Goal: Task Accomplishment & Management: Manage account settings

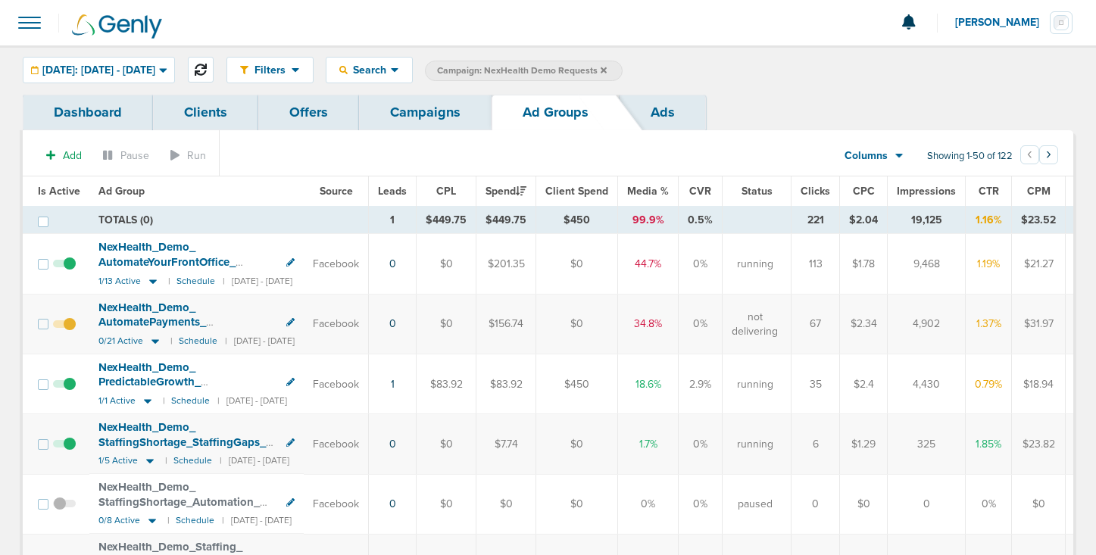
click at [207, 65] on icon at bounding box center [201, 70] width 12 height 12
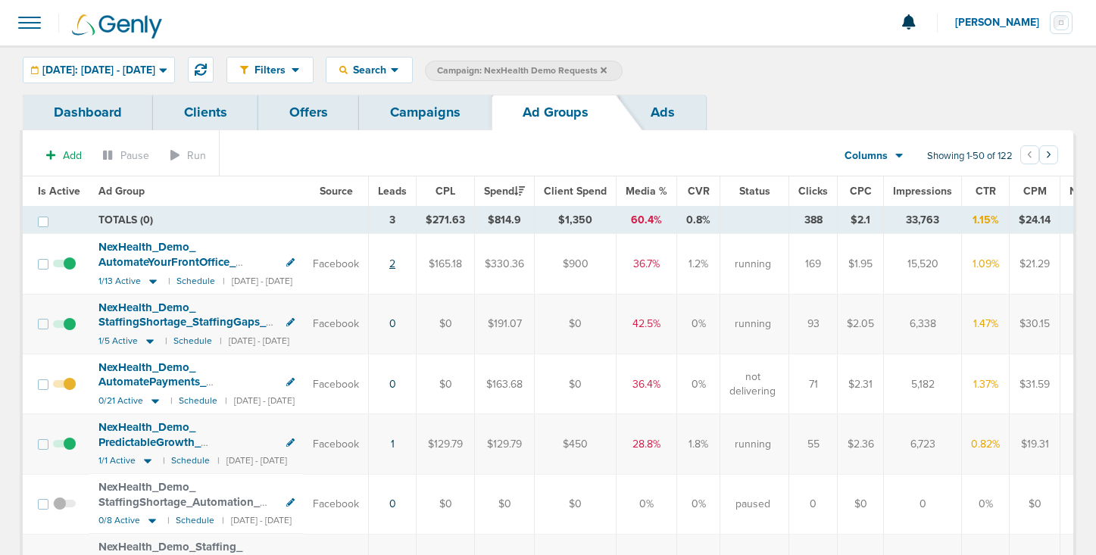
click at [395, 262] on link "2" at bounding box center [392, 263] width 6 height 13
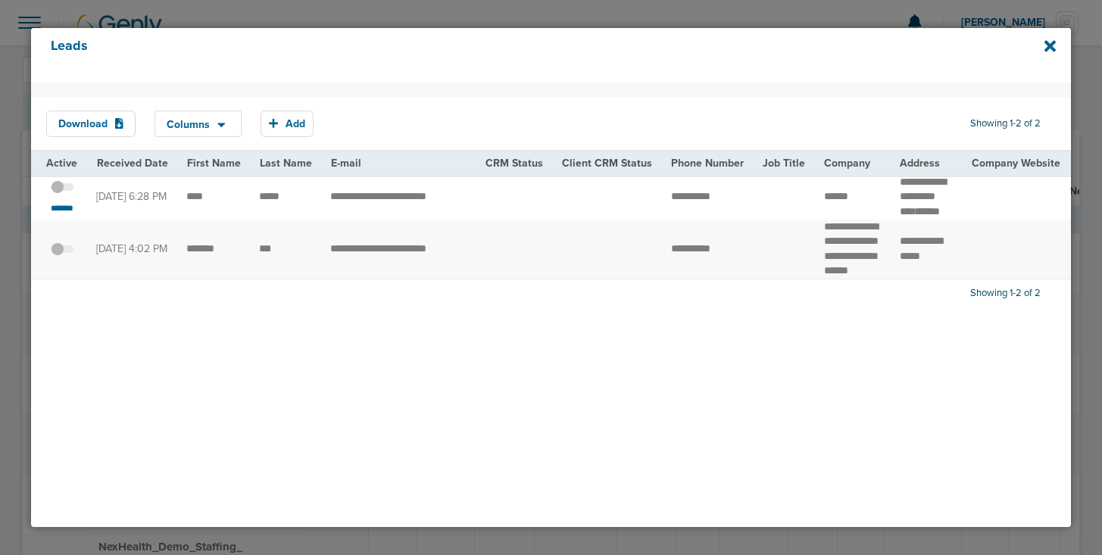
click at [67, 195] on span at bounding box center [62, 195] width 23 height 0
click at [62, 190] on input "checkbox" at bounding box center [62, 190] width 0 height 0
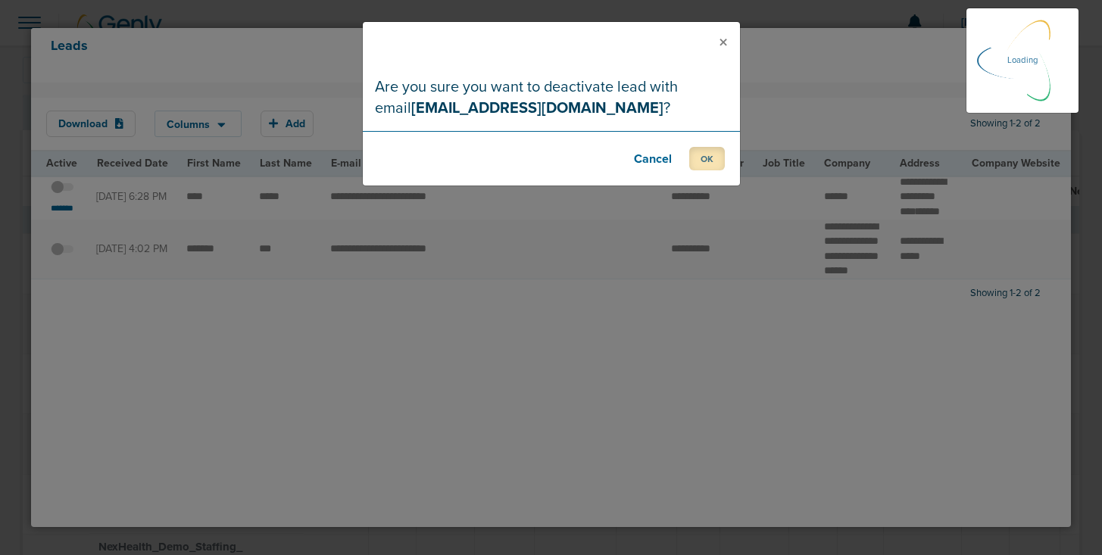
click at [708, 154] on button "OK" at bounding box center [707, 158] width 36 height 23
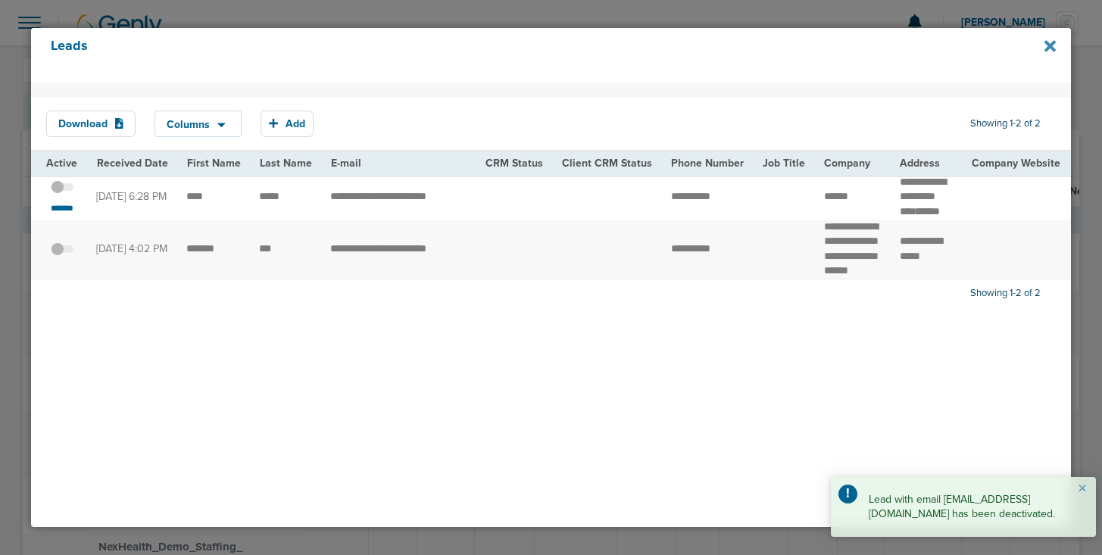
click at [1045, 47] on icon at bounding box center [1049, 46] width 11 height 17
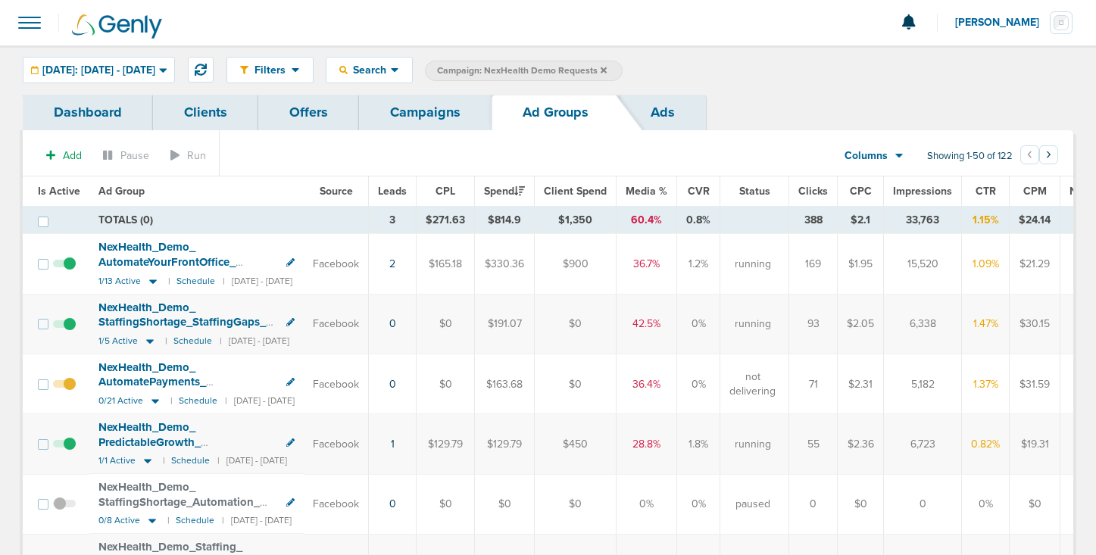
click at [448, 112] on link "Campaigns" at bounding box center [425, 113] width 133 height 36
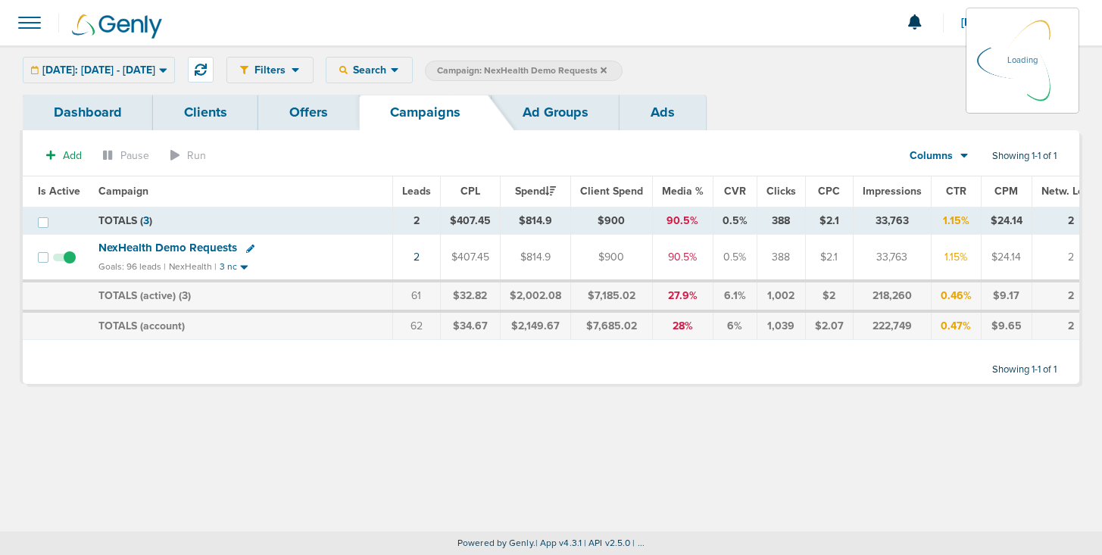
click at [607, 67] on icon at bounding box center [604, 70] width 6 height 9
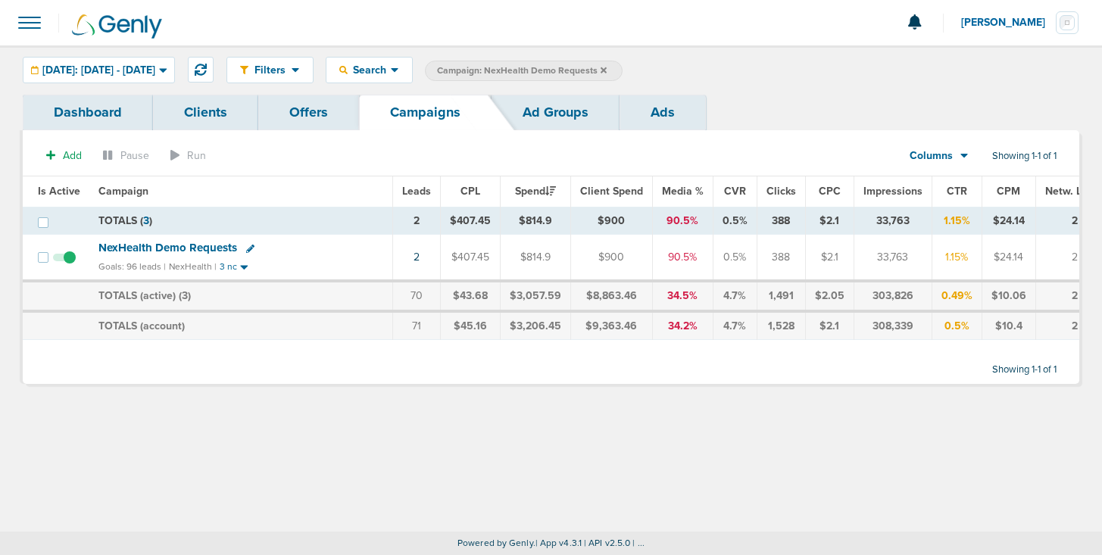
click at [607, 68] on icon at bounding box center [604, 70] width 6 height 9
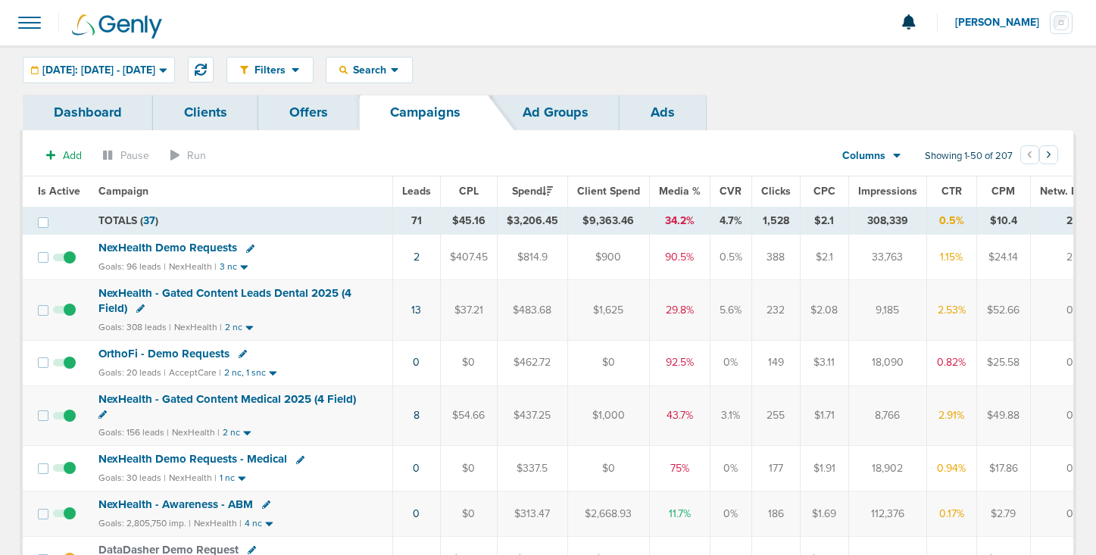
click at [177, 292] on span "NexHealth - Gated Content Leads Dental 2025 (4 Field)" at bounding box center [224, 300] width 253 height 29
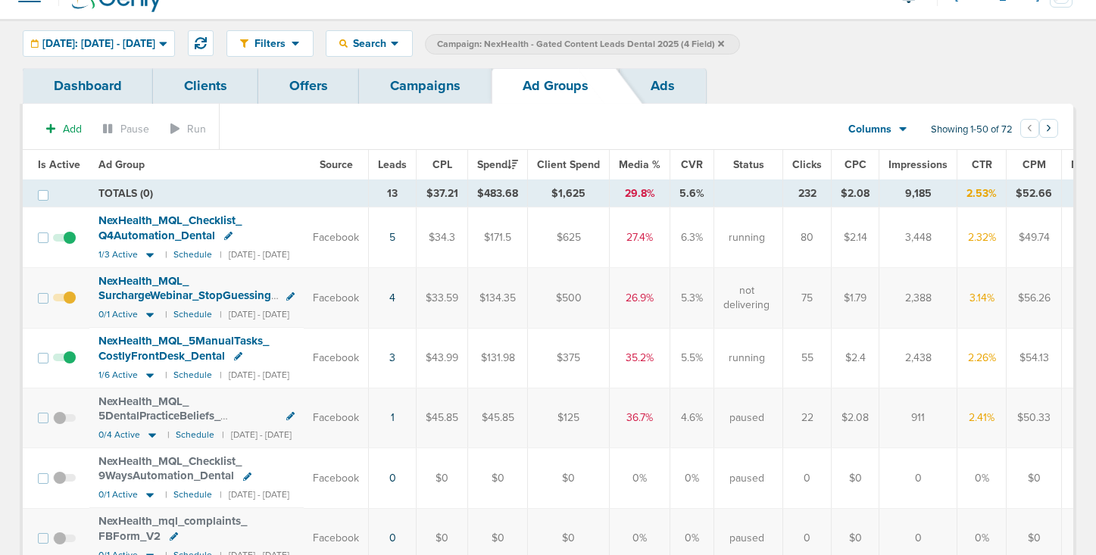
scroll to position [29, 0]
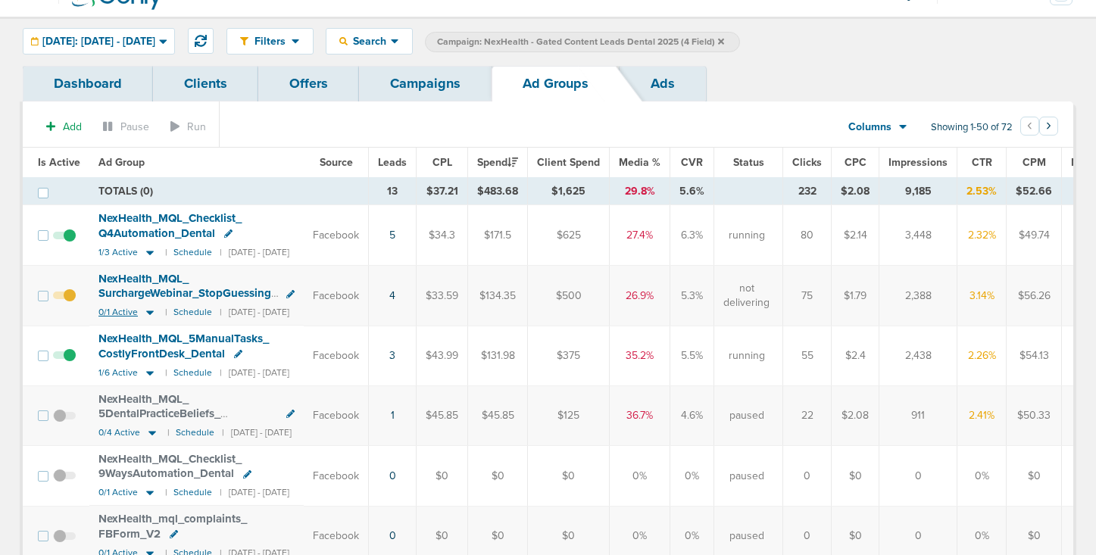
click at [148, 311] on icon at bounding box center [150, 313] width 8 height 5
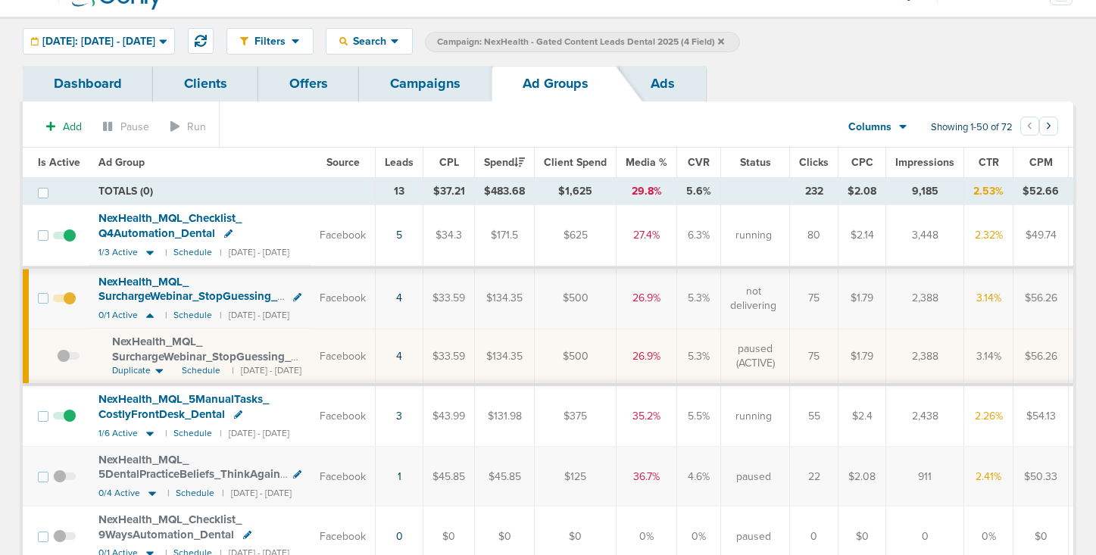
click at [158, 370] on icon at bounding box center [159, 372] width 8 height 5
click at [158, 370] on icon at bounding box center [159, 371] width 8 height 5
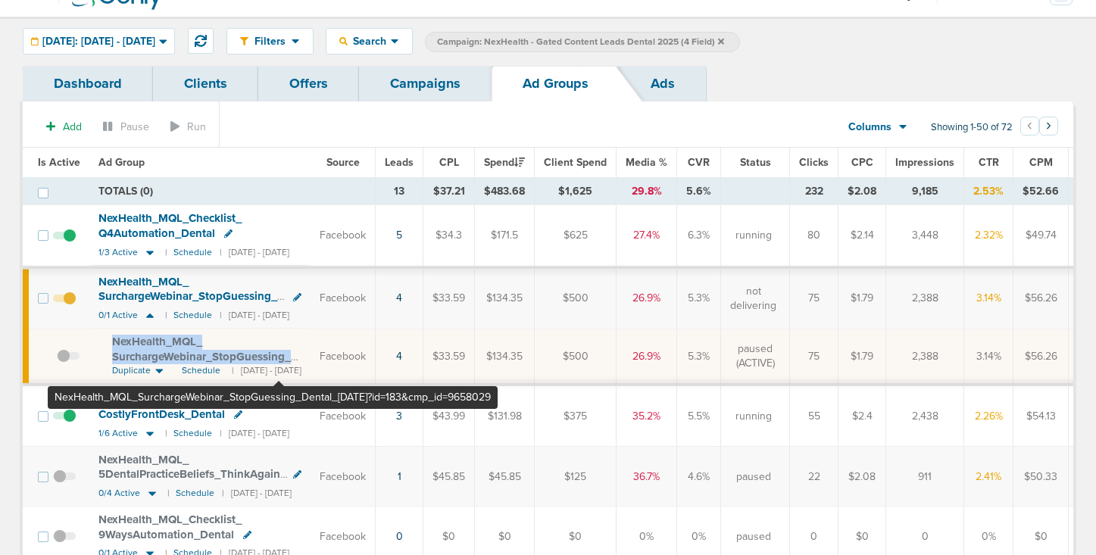
drag, startPoint x: 102, startPoint y: 338, endPoint x: 279, endPoint y: 358, distance: 177.6
click at [279, 358] on td "NexHealth_ MQL_ SurchargeWebinar_ StopGuessing_ Dental_ [DATE]?id=183&cmp_ id=9…" at bounding box center [199, 357] width 221 height 56
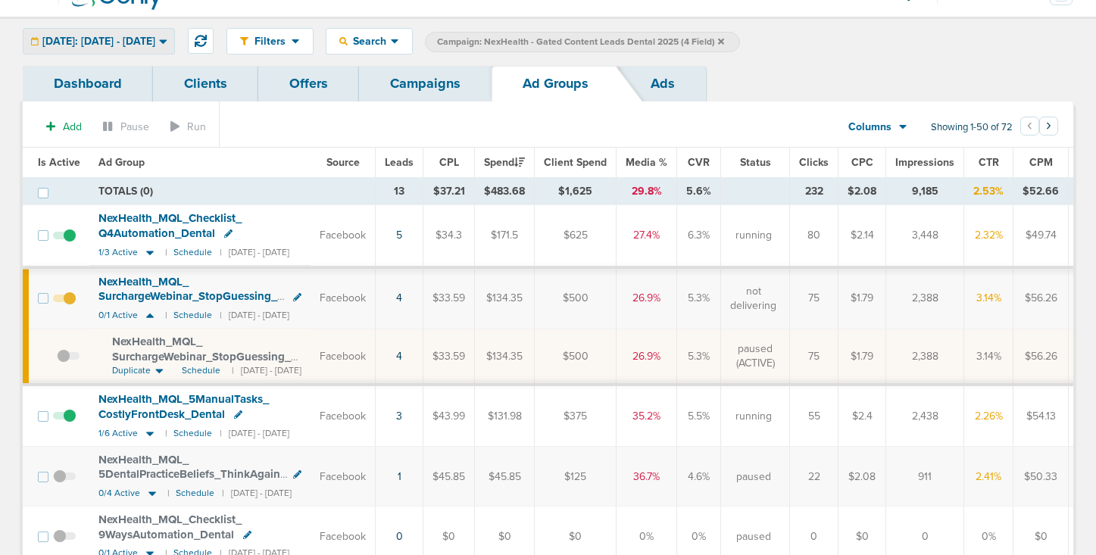
click at [95, 39] on span "[DATE]: [DATE] - [DATE]" at bounding box center [98, 41] width 113 height 11
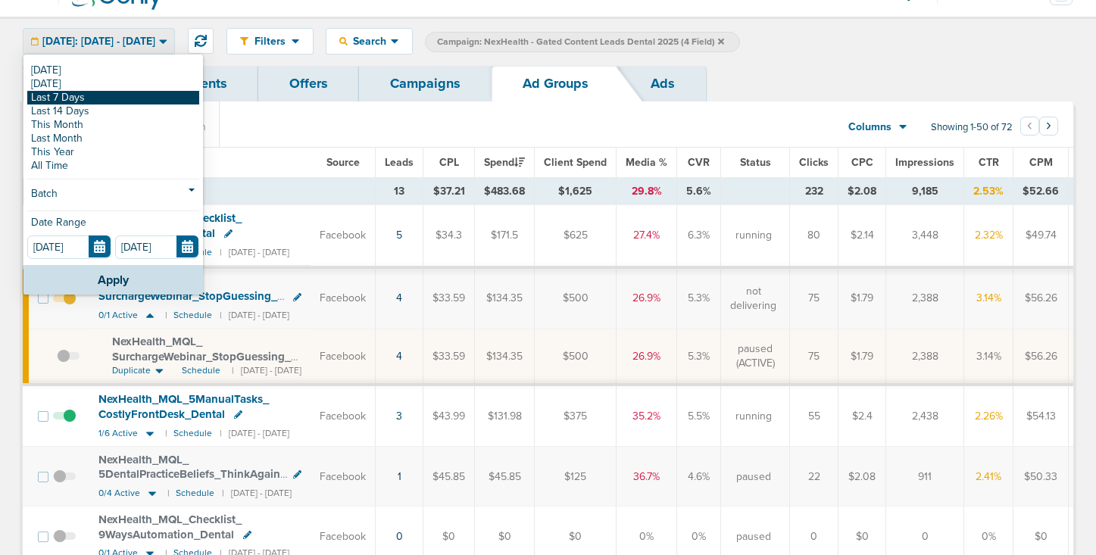
click at [78, 101] on link "Last 7 Days" at bounding box center [113, 98] width 172 height 14
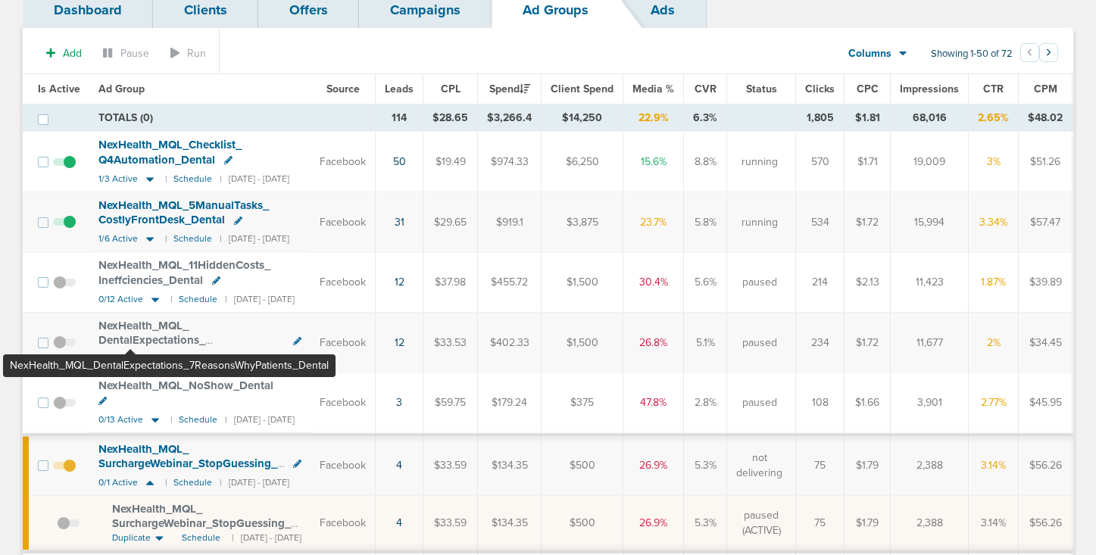
scroll to position [115, 0]
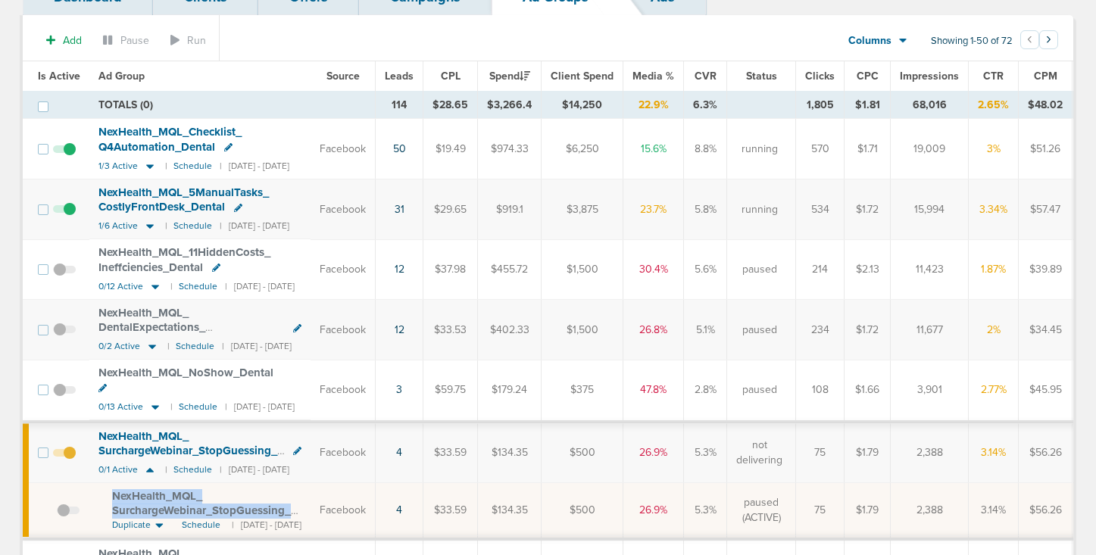
drag, startPoint x: 101, startPoint y: 475, endPoint x: 275, endPoint y: 496, distance: 174.7
click at [275, 496] on td "NexHealth_ MQL_ SurchargeWebinar_ StopGuessing_ Dental_ [DATE]?id=183&cmp_ id=9…" at bounding box center [199, 511] width 221 height 56
copy span "NexHealth_ MQL_ SurchargeWebinar_ StopGuessing_ Dental_ [DATE]"
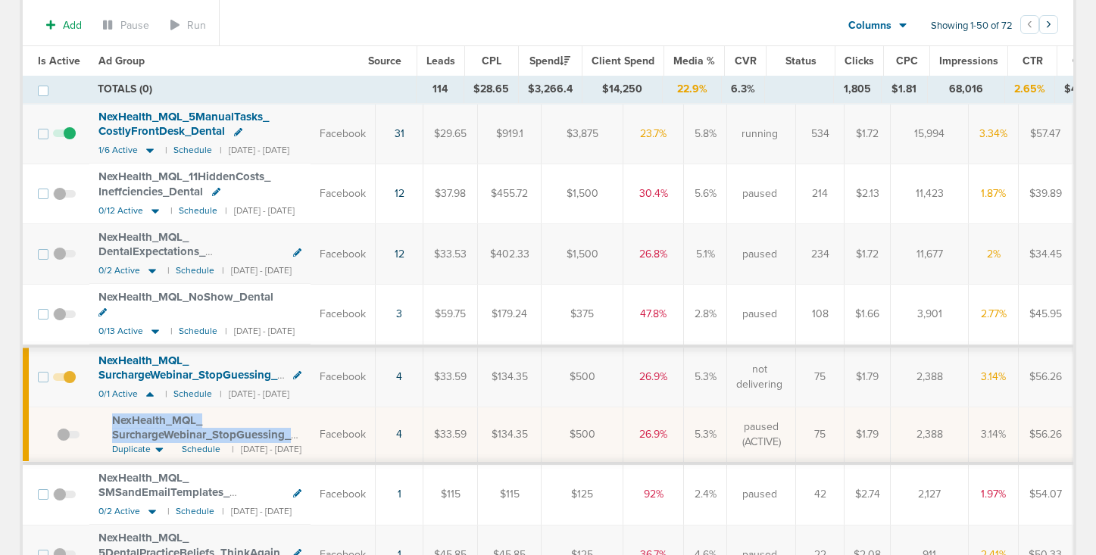
scroll to position [0, 0]
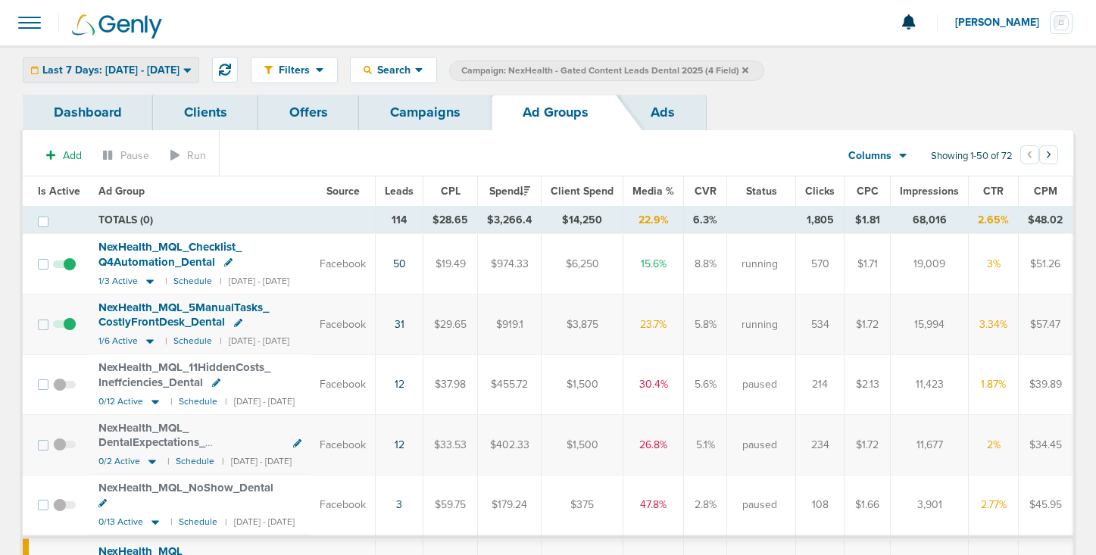
click at [121, 70] on span "Last 7 Days: [DATE] - [DATE]" at bounding box center [110, 70] width 137 height 11
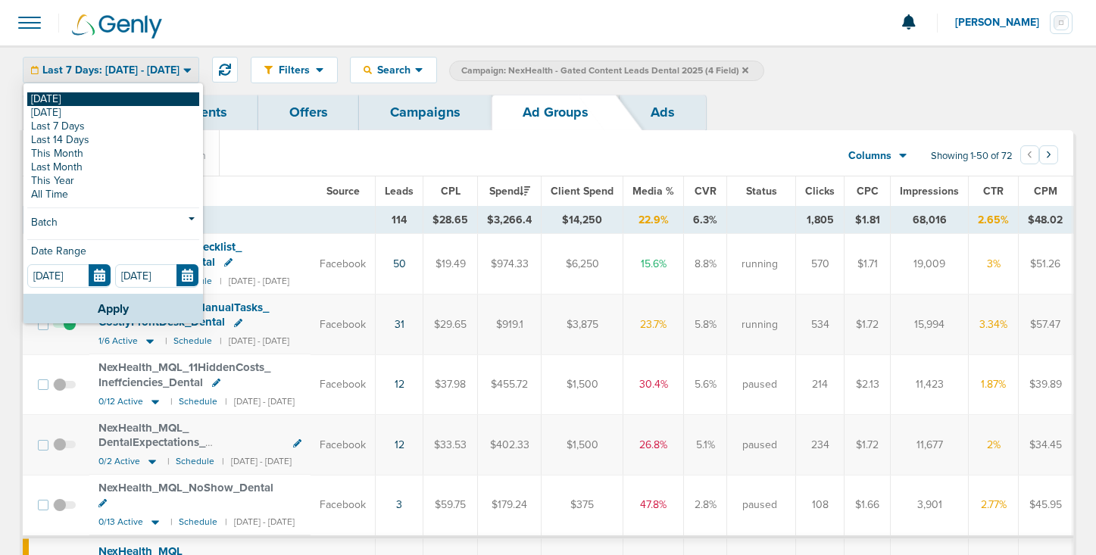
click at [120, 98] on link "[DATE]" at bounding box center [113, 99] width 172 height 14
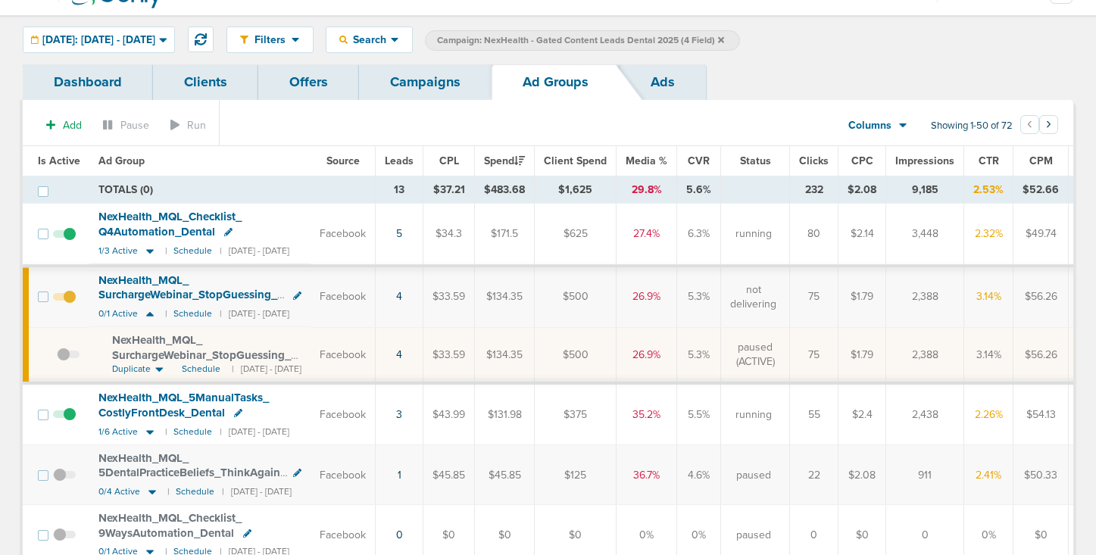
scroll to position [33, 0]
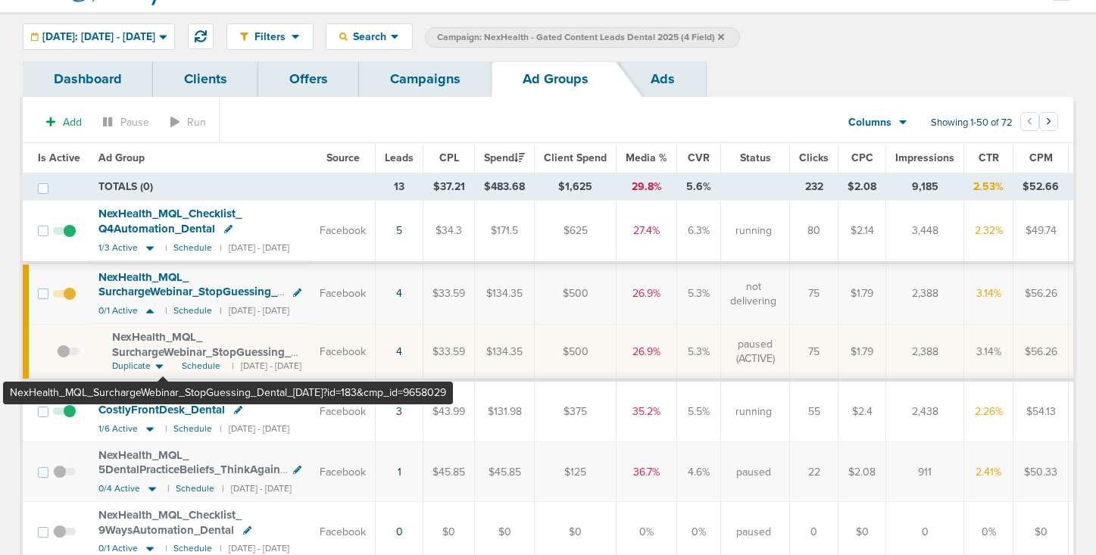
click at [163, 351] on span "NexHealth_ MQL_ SurchargeWebinar_ StopGuessing_ Dental_ [DATE]?id=183&cmp_ id=9…" at bounding box center [201, 359] width 179 height 58
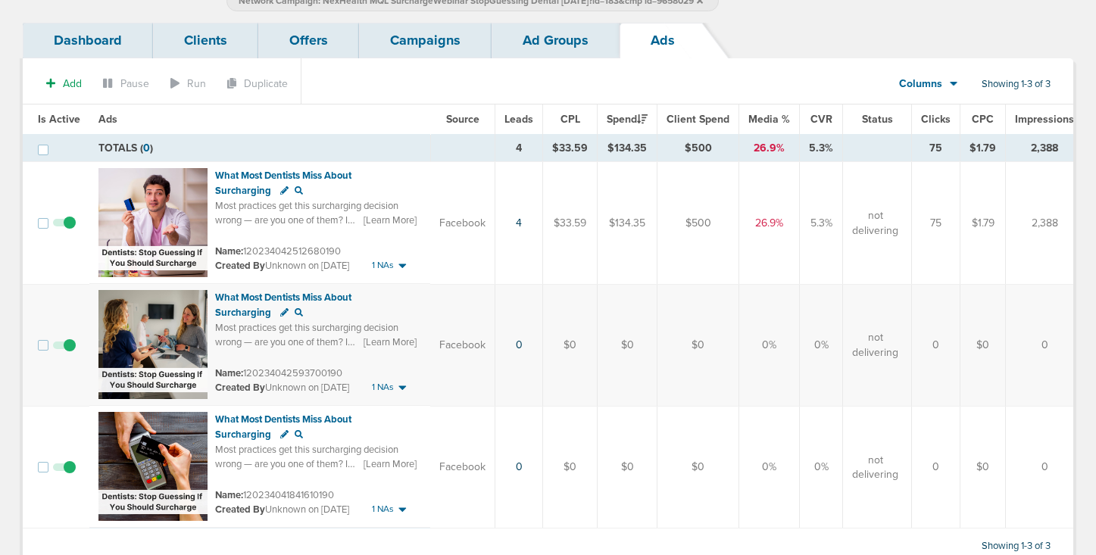
scroll to position [92, 0]
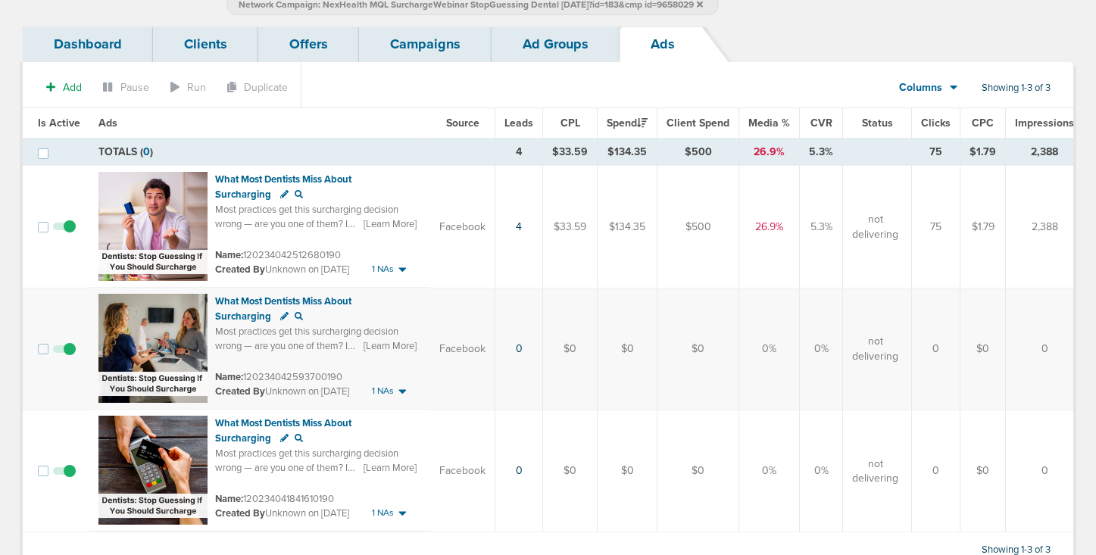
click at [439, 51] on link "Campaigns" at bounding box center [425, 45] width 133 height 36
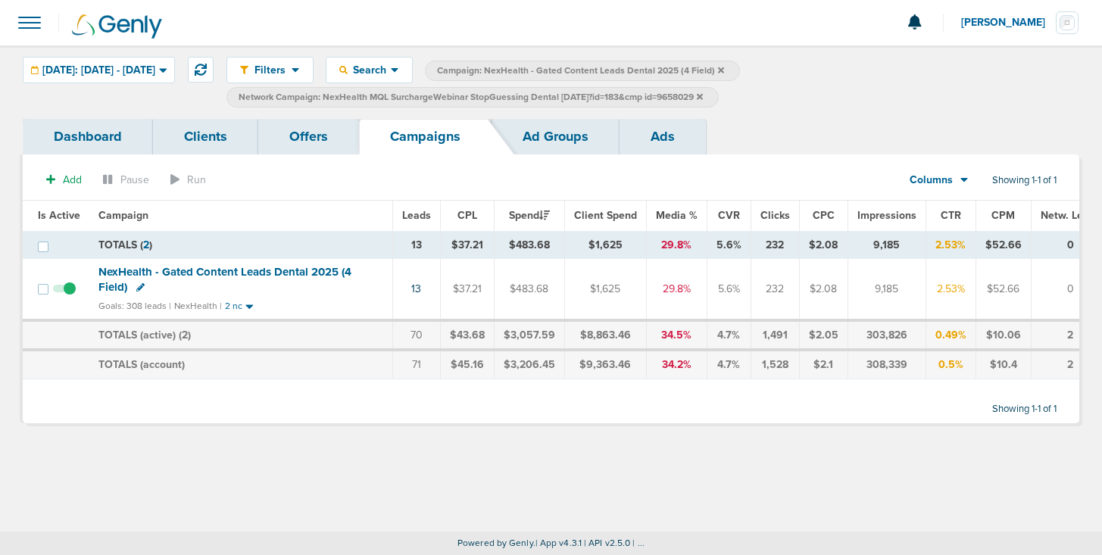
click at [719, 98] on label "Network Campaign: NexHealth MQL SurchargeWebinar StopGuessing Dental [DATE]?id=…" at bounding box center [472, 97] width 492 height 20
click at [703, 95] on icon at bounding box center [700, 96] width 6 height 9
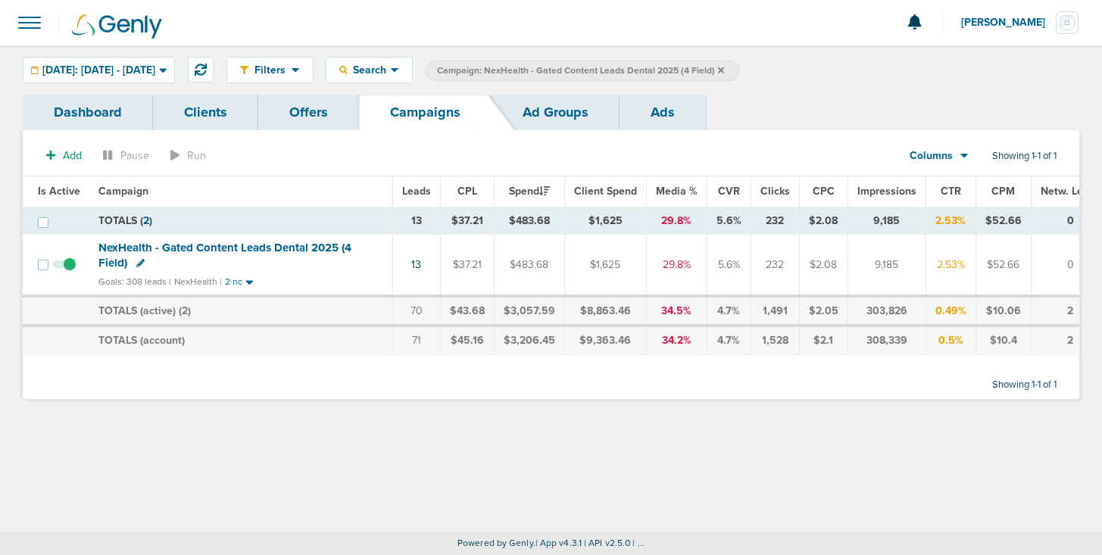
click at [740, 70] on label "Campaign: NexHealth - Gated Content Leads Dental 2025 (4 Field)" at bounding box center [582, 71] width 315 height 20
click at [724, 69] on icon at bounding box center [721, 70] width 6 height 6
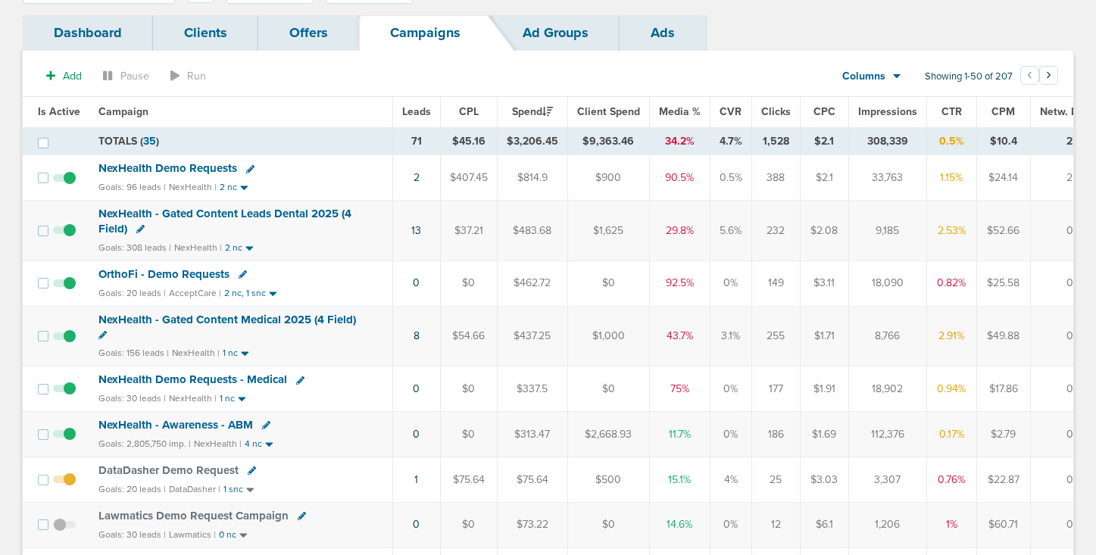
scroll to position [80, 0]
click at [414, 339] on link "8" at bounding box center [417, 335] width 6 height 13
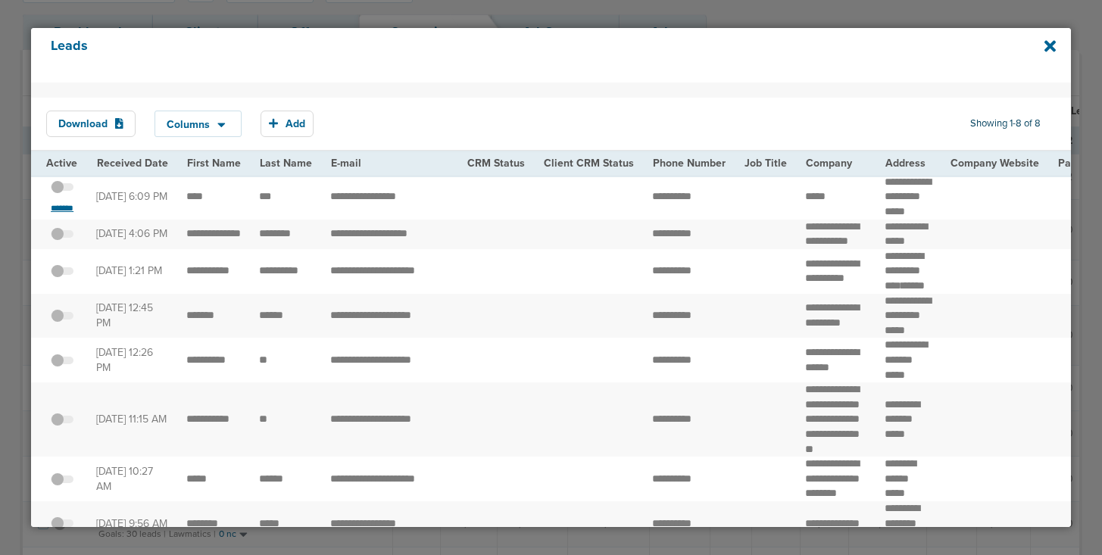
click at [65, 214] on small "*******" at bounding box center [62, 208] width 32 height 12
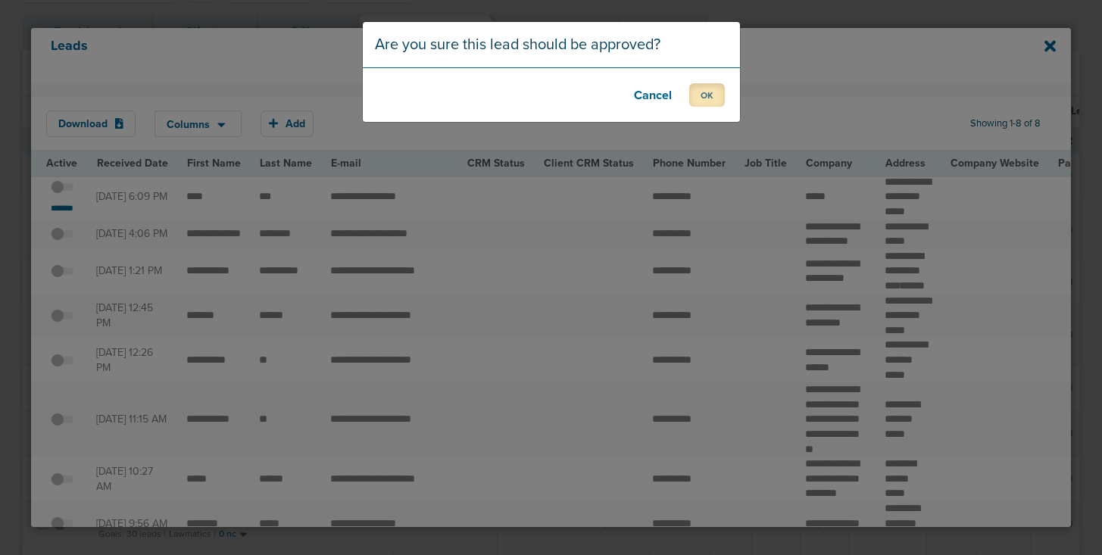
click at [715, 97] on button "OK" at bounding box center [707, 94] width 36 height 23
click at [704, 90] on button "OK" at bounding box center [707, 94] width 36 height 23
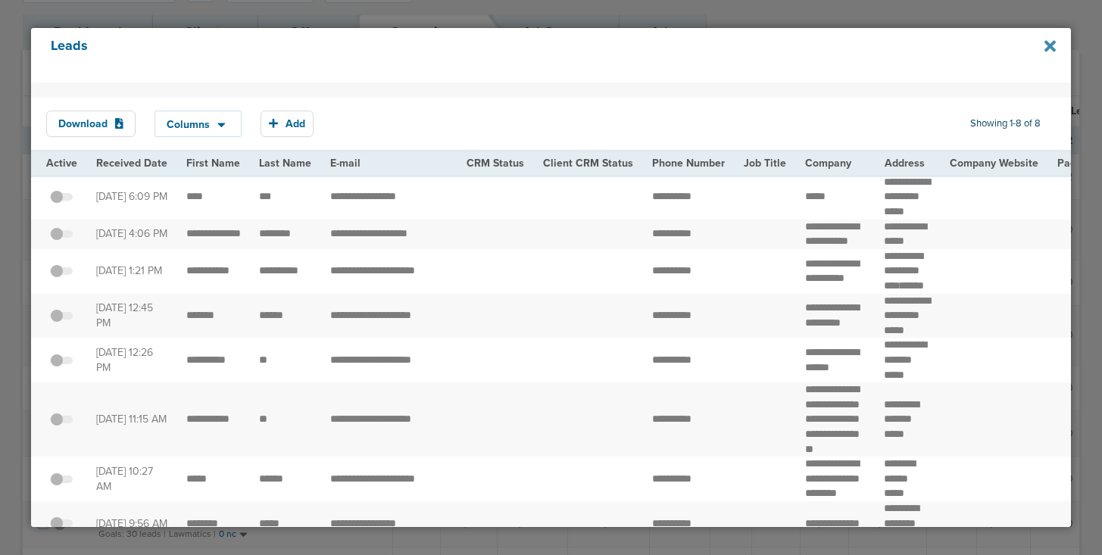
click at [1053, 44] on icon at bounding box center [1049, 46] width 11 height 11
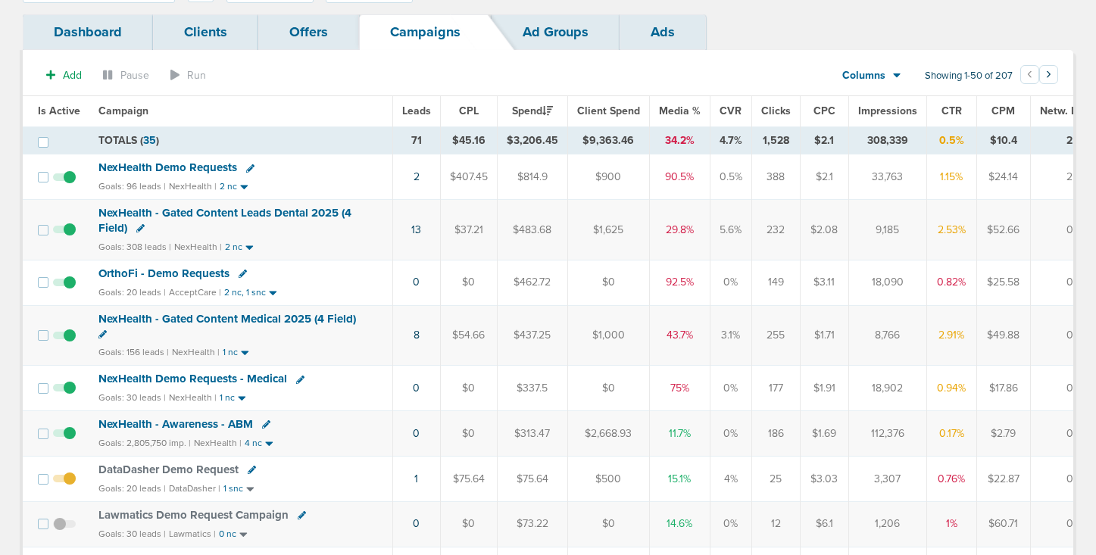
click at [145, 318] on span "NexHealth - Gated Content Medical 2025 (4 Field)" at bounding box center [226, 319] width 257 height 14
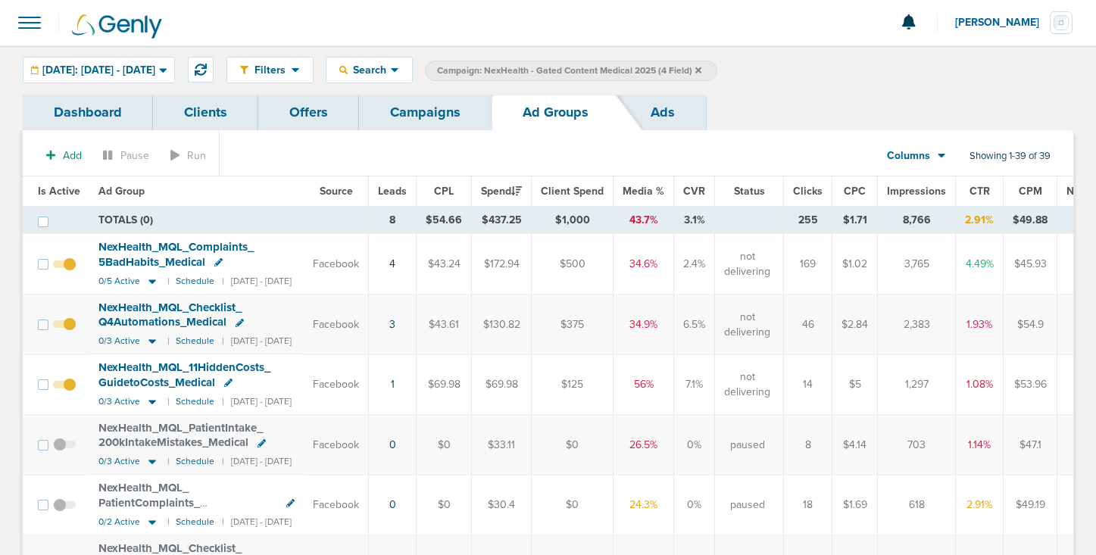
click at [64, 188] on span "Is Active" at bounding box center [59, 191] width 42 height 13
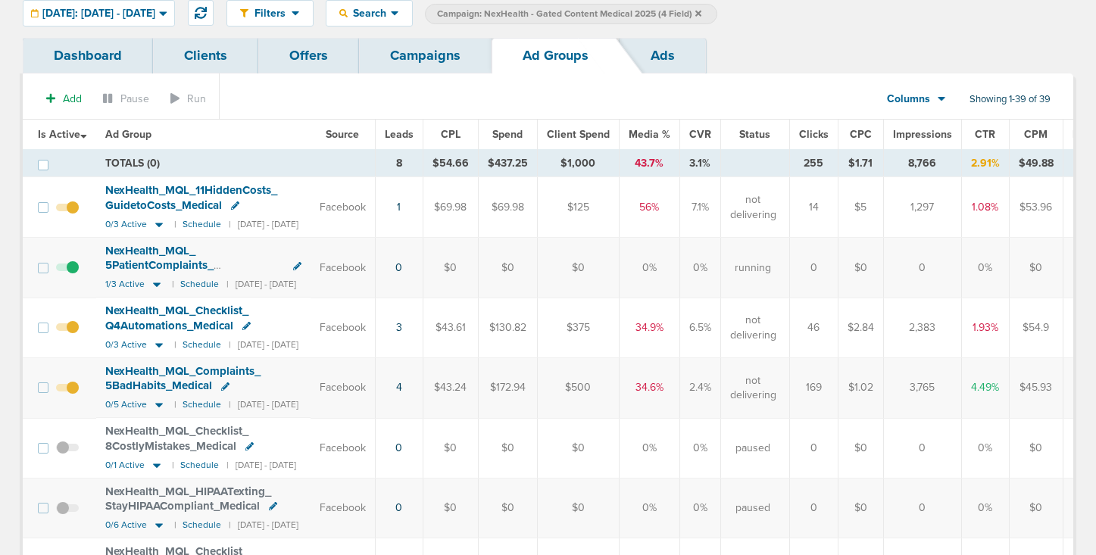
scroll to position [73, 0]
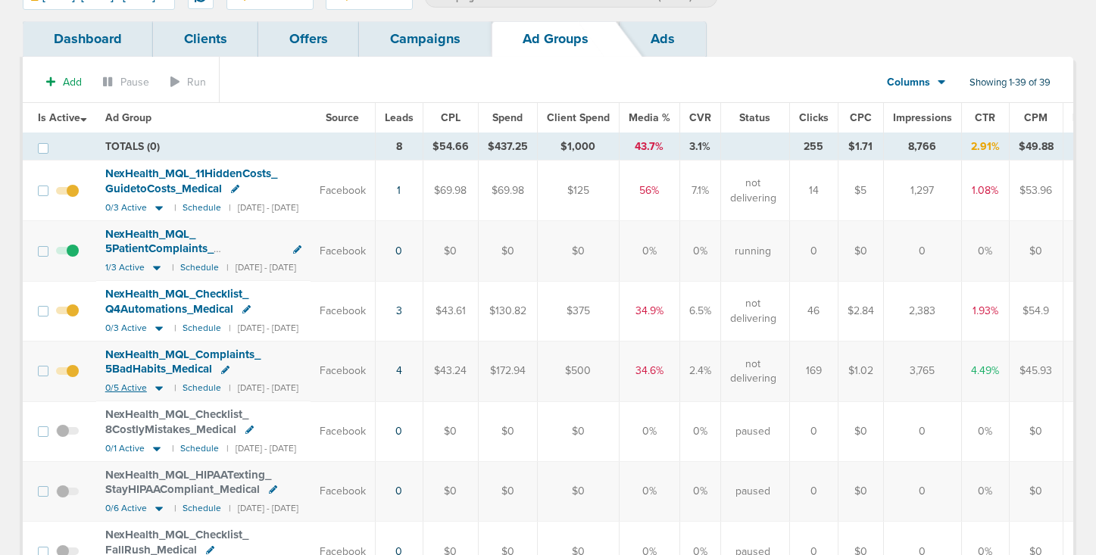
click at [163, 389] on icon at bounding box center [158, 388] width 15 height 13
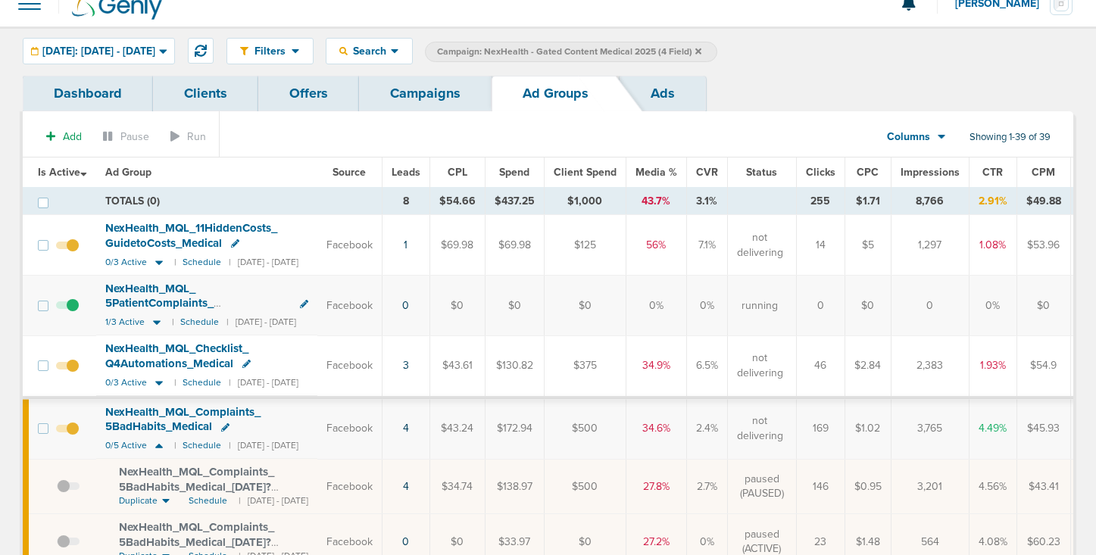
scroll to position [0, 0]
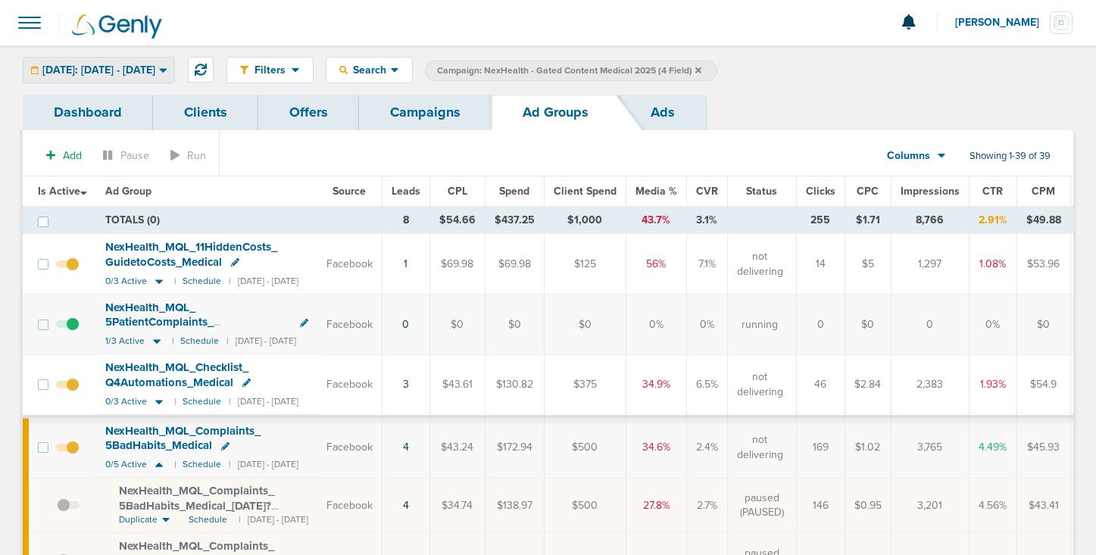
click at [151, 73] on span "[DATE]: [DATE] - [DATE]" at bounding box center [98, 70] width 113 height 11
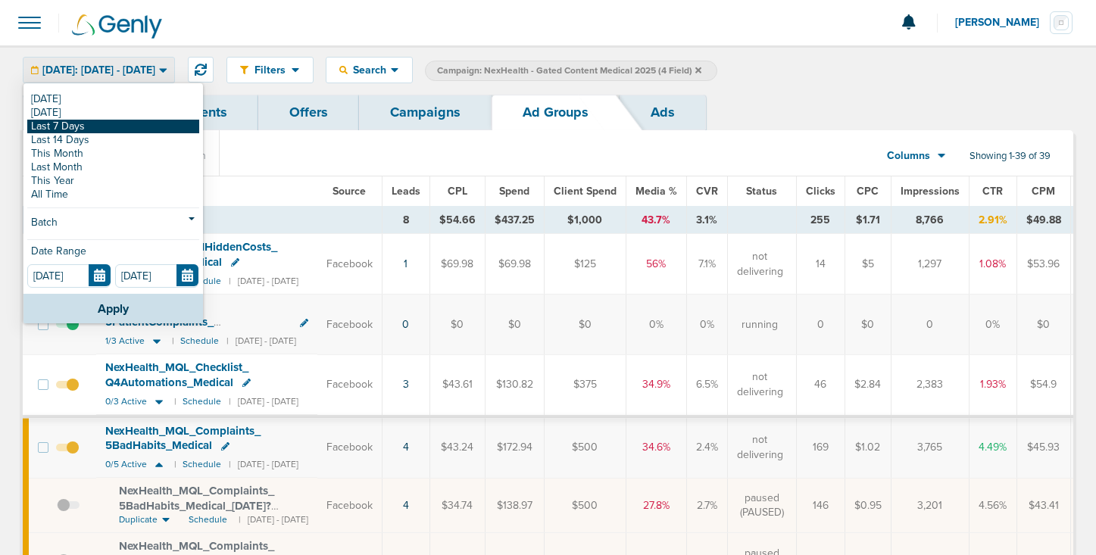
click at [128, 127] on link "Last 7 Days" at bounding box center [113, 127] width 172 height 14
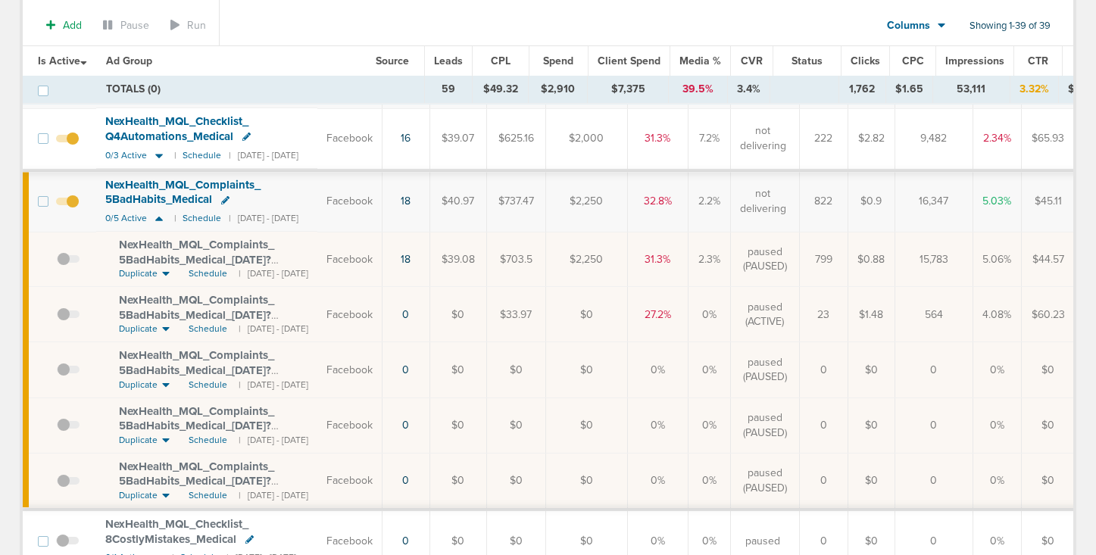
scroll to position [257, 0]
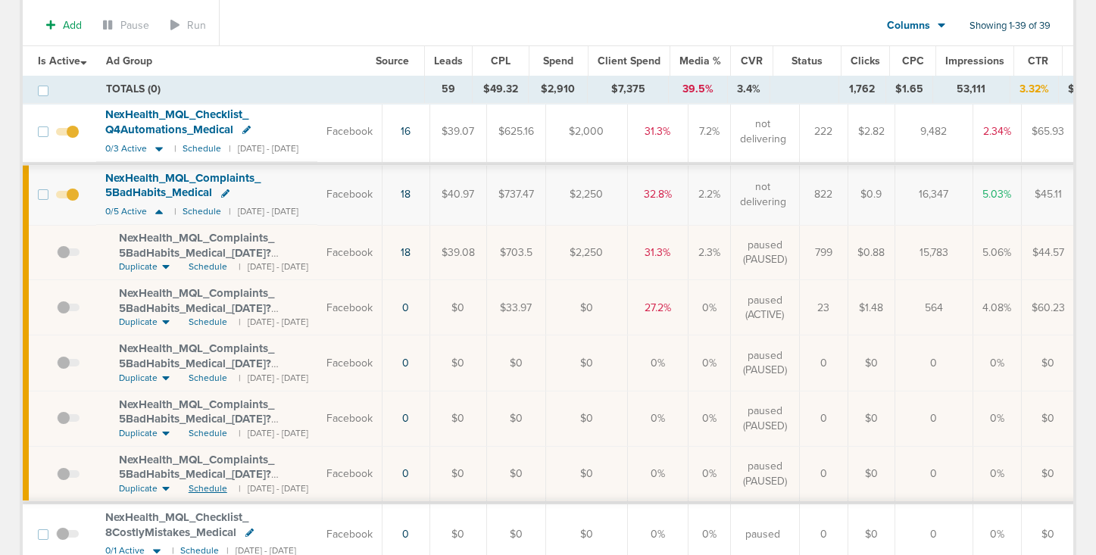
click at [204, 490] on span "Schedule" at bounding box center [208, 488] width 39 height 13
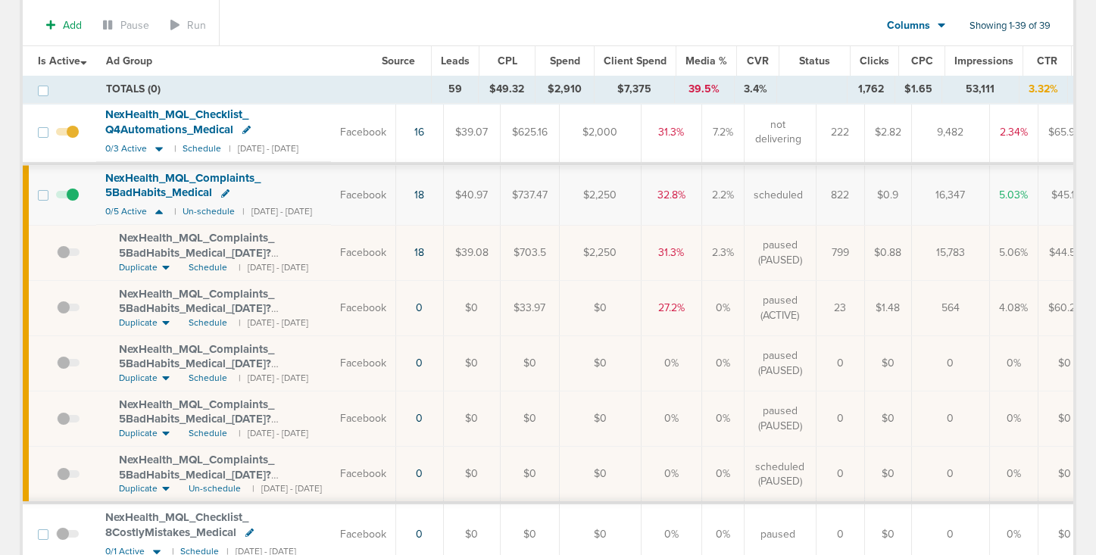
click at [64, 482] on span at bounding box center [68, 482] width 23 height 0
click at [57, 477] on input "checkbox" at bounding box center [57, 477] width 0 height 0
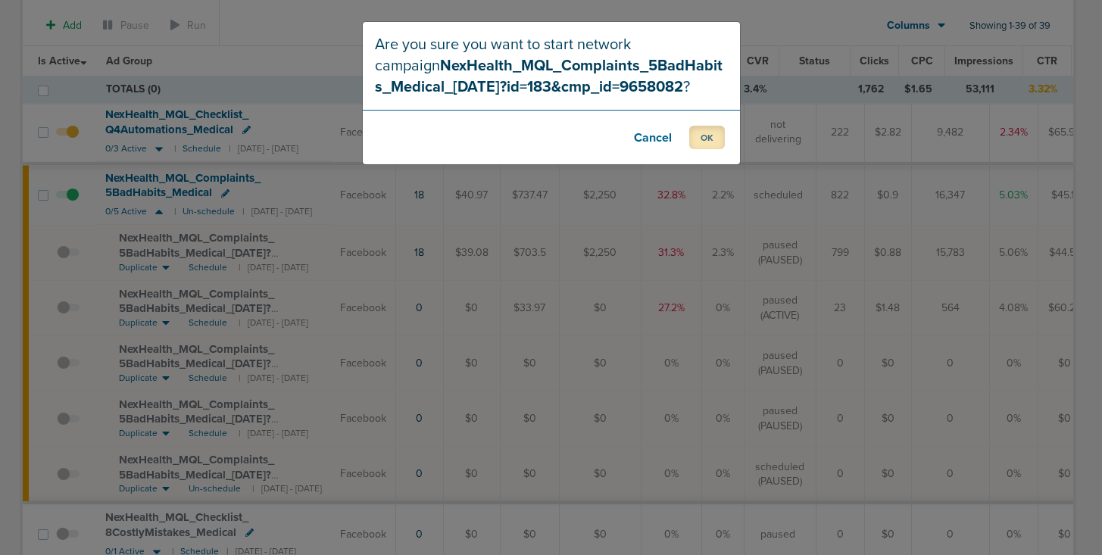
click at [708, 141] on button "OK" at bounding box center [707, 137] width 36 height 23
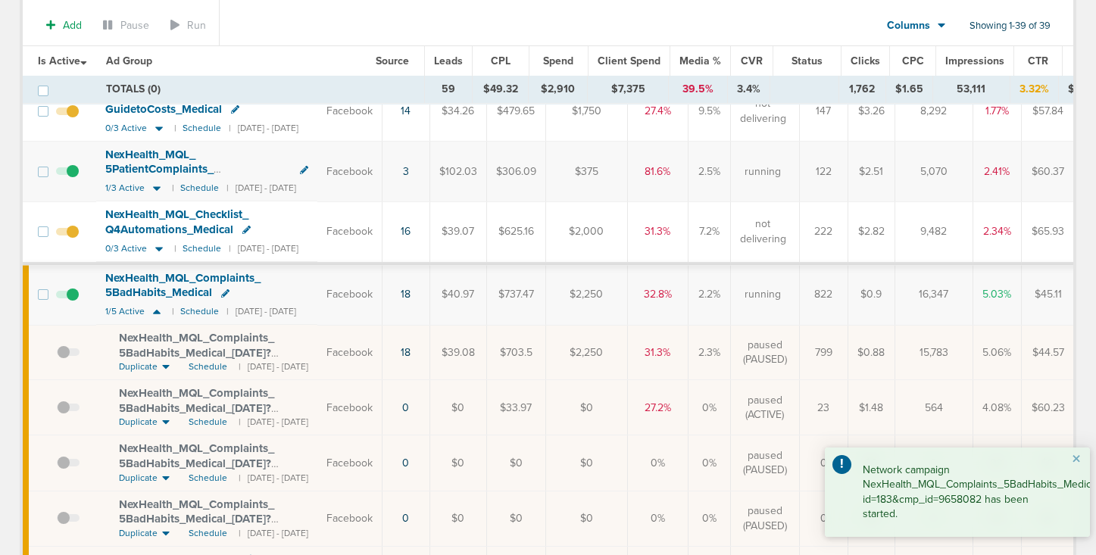
scroll to position [0, 0]
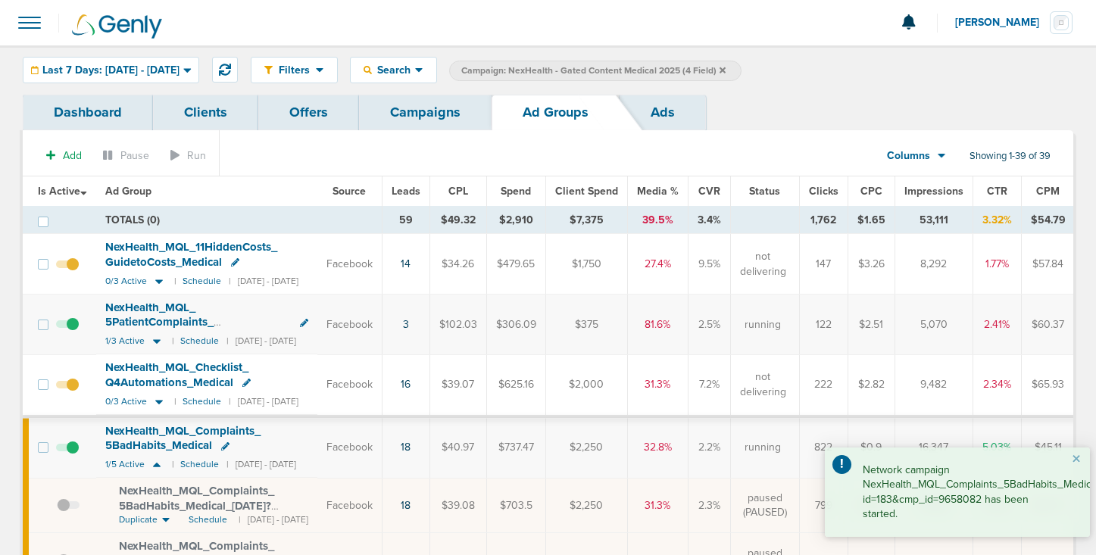
click at [426, 114] on link "Campaigns" at bounding box center [425, 113] width 133 height 36
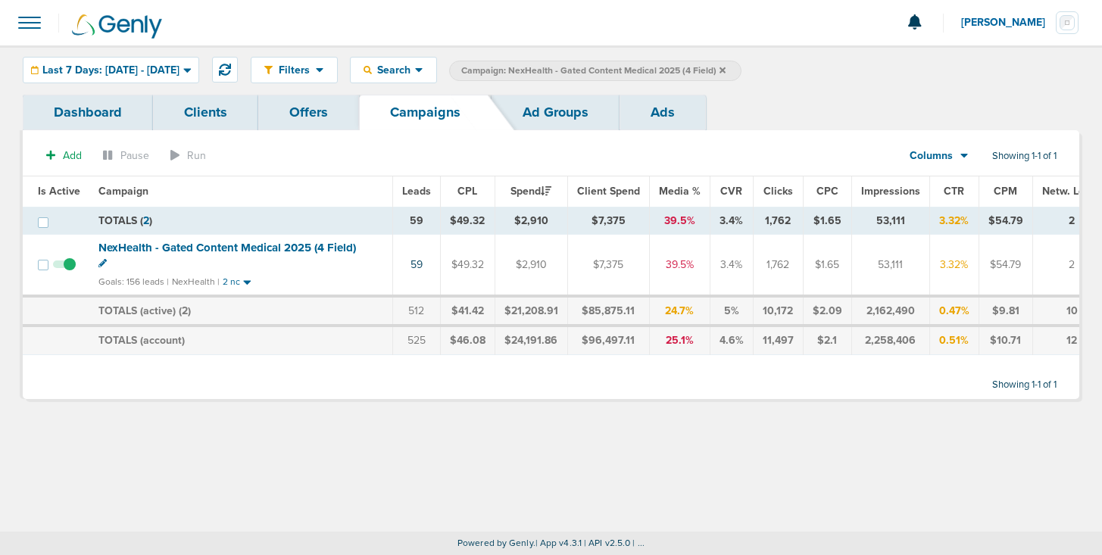
click at [726, 67] on icon at bounding box center [722, 70] width 6 height 6
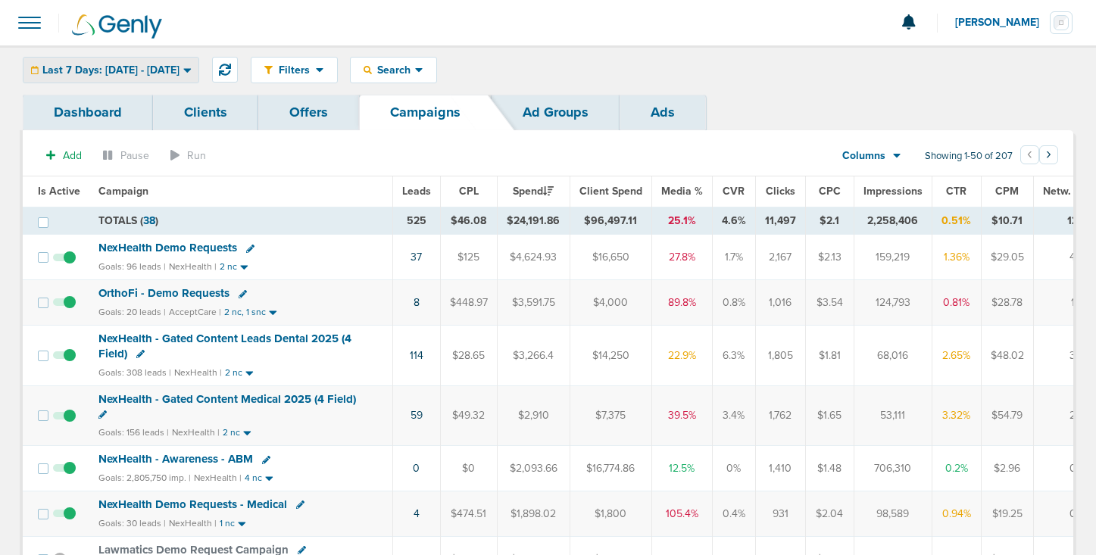
click at [124, 67] on span "Last 7 Days: [DATE] - [DATE]" at bounding box center [110, 70] width 137 height 11
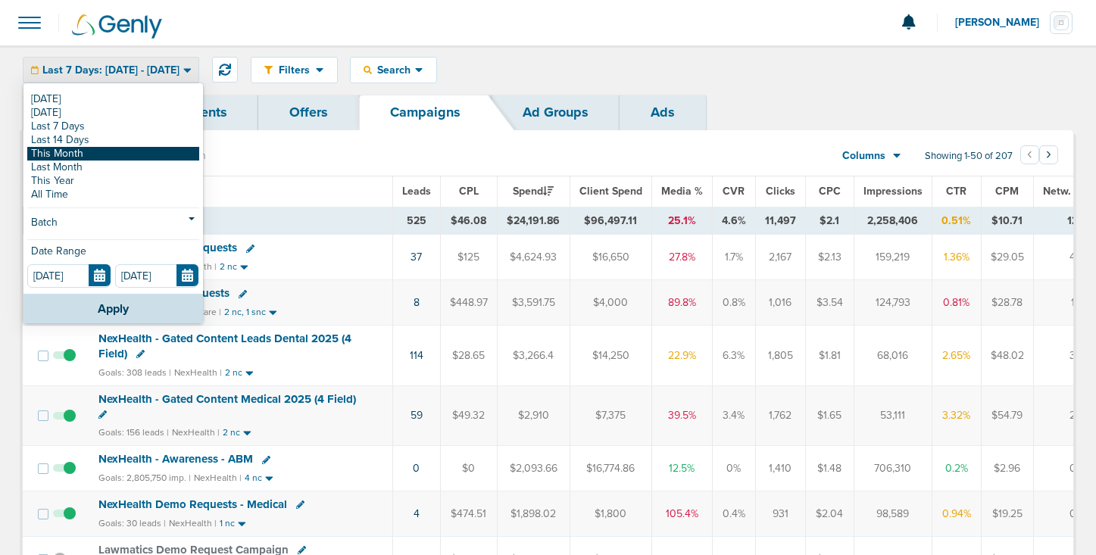
click at [105, 152] on link "This Month" at bounding box center [113, 154] width 172 height 14
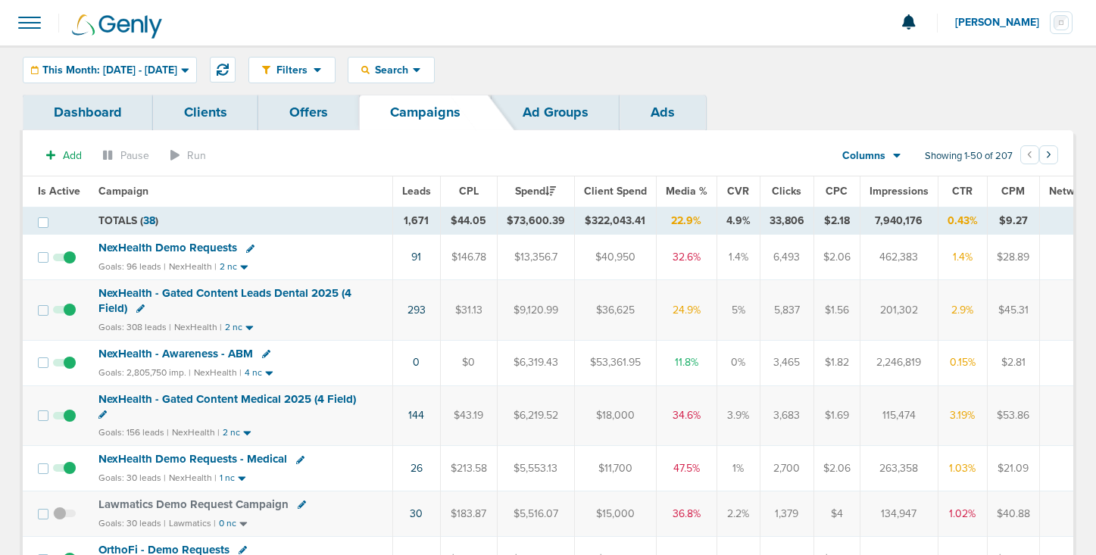
click at [185, 245] on span "NexHealth Demo Requests" at bounding box center [167, 248] width 139 height 14
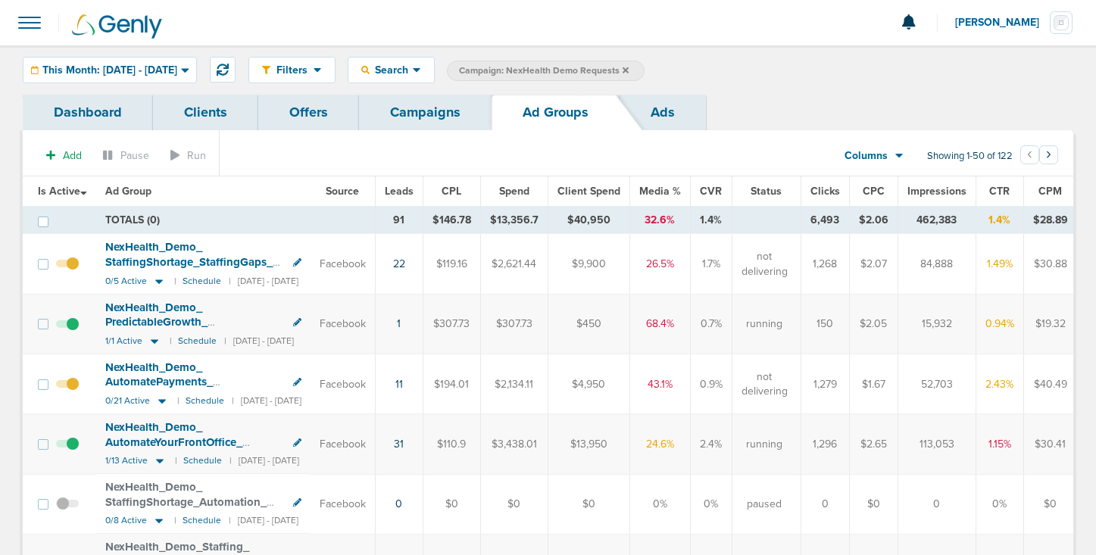
click at [71, 272] on span at bounding box center [67, 272] width 23 height 0
click at [67, 267] on input "checkbox" at bounding box center [67, 267] width 0 height 0
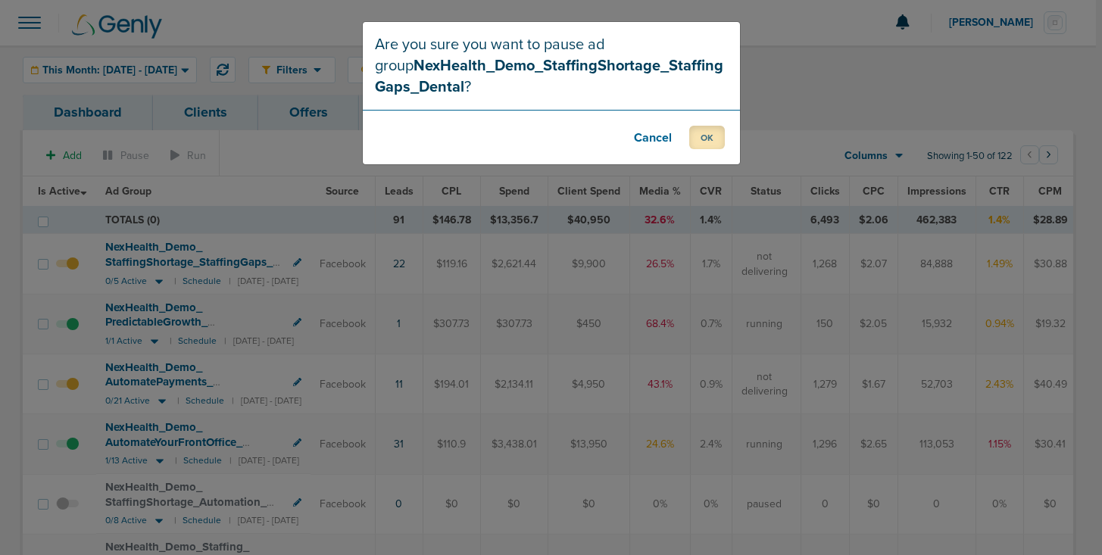
click at [697, 138] on button "OK" at bounding box center [707, 137] width 36 height 23
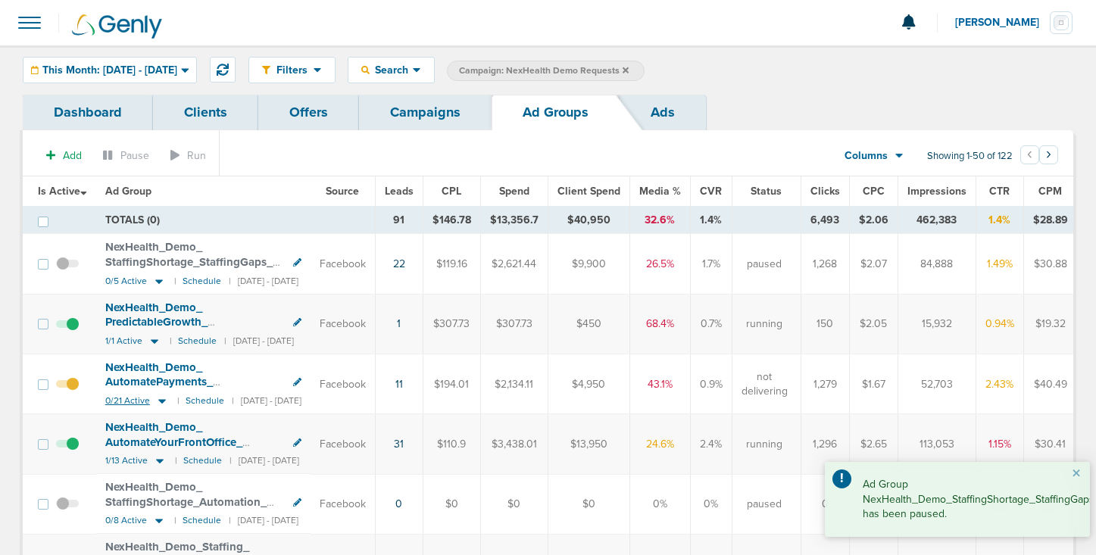
click at [162, 402] on icon at bounding box center [162, 401] width 8 height 5
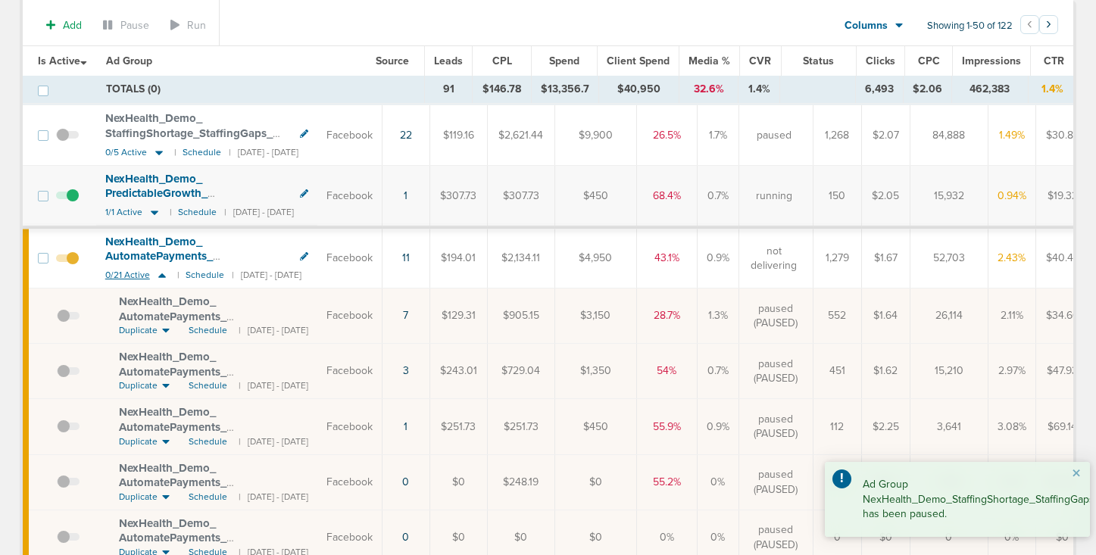
scroll to position [211, 0]
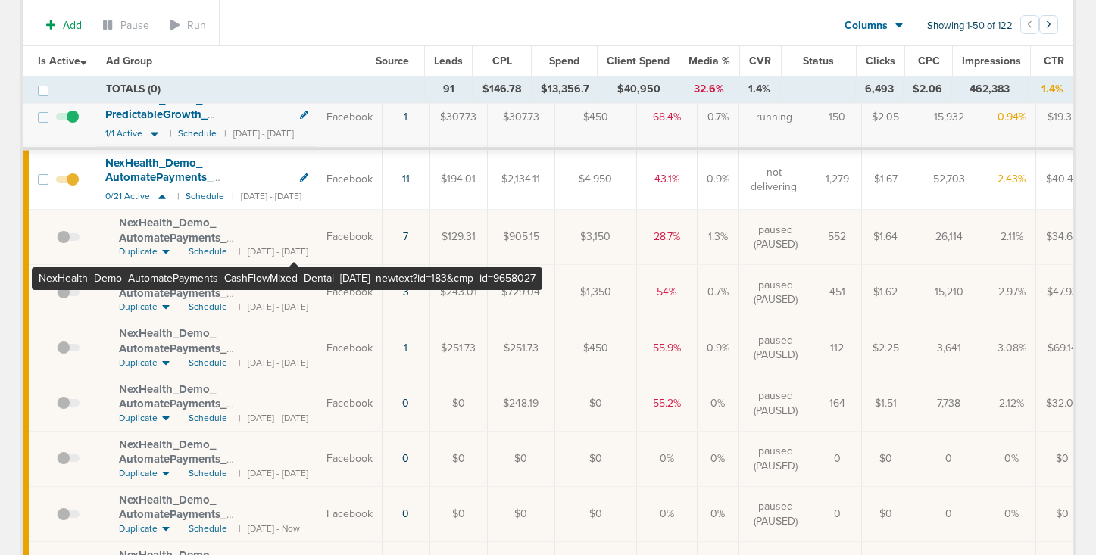
drag, startPoint x: 113, startPoint y: 222, endPoint x: 293, endPoint y: 240, distance: 181.2
click at [293, 240] on td "NexHealth_ Demo_ AutomatePayments_ CashFlowMixed_ Dental_ [DATE]_ newtext?id=18…" at bounding box center [206, 237] width 221 height 55
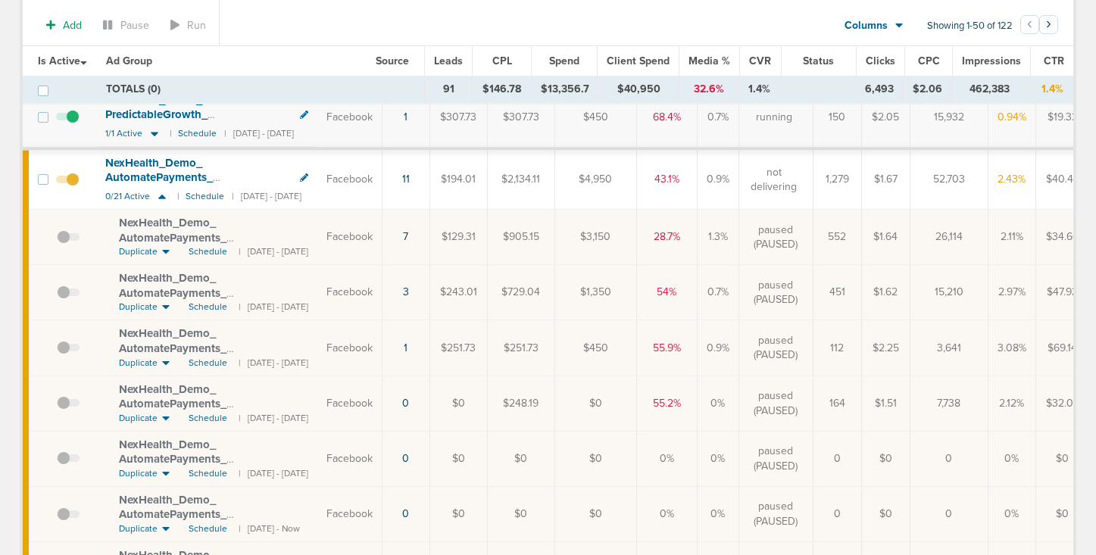
copy span "NexHealth_ Demo_ AutomatePayments_ CashFlowMixed_ Dental_ [DATE]"
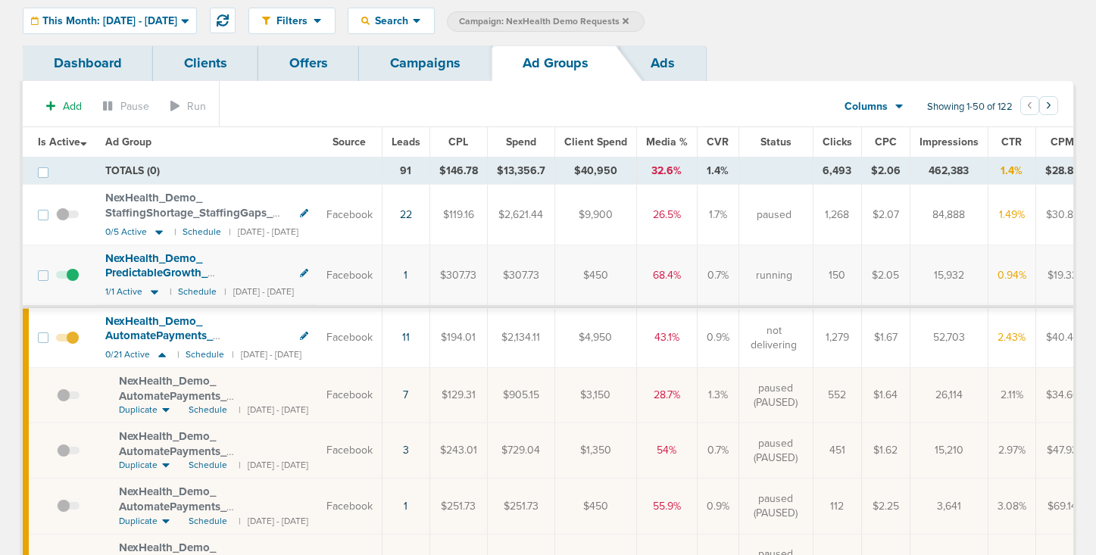
scroll to position [0, 0]
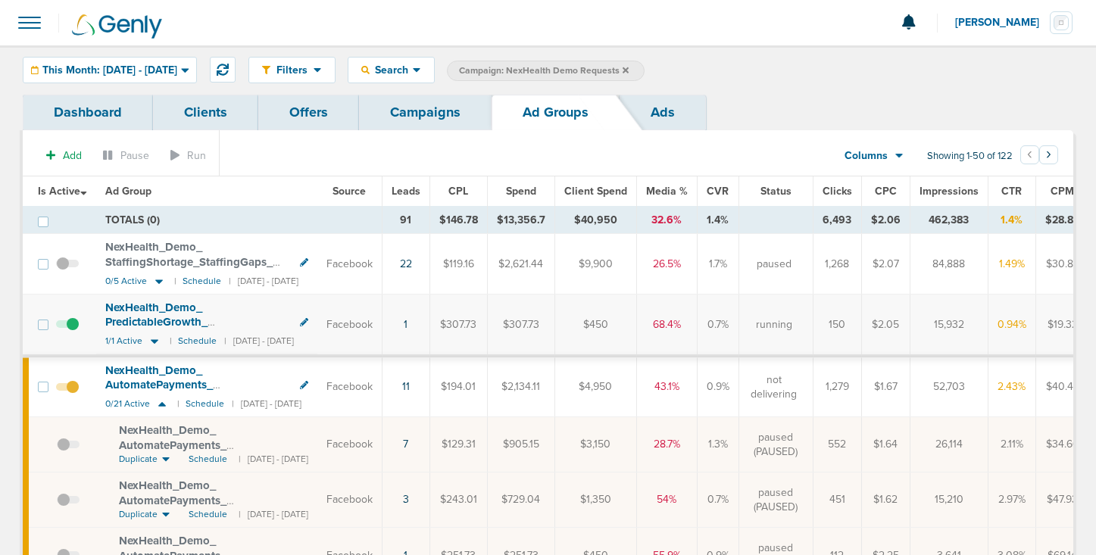
click at [423, 115] on link "Campaigns" at bounding box center [425, 113] width 133 height 36
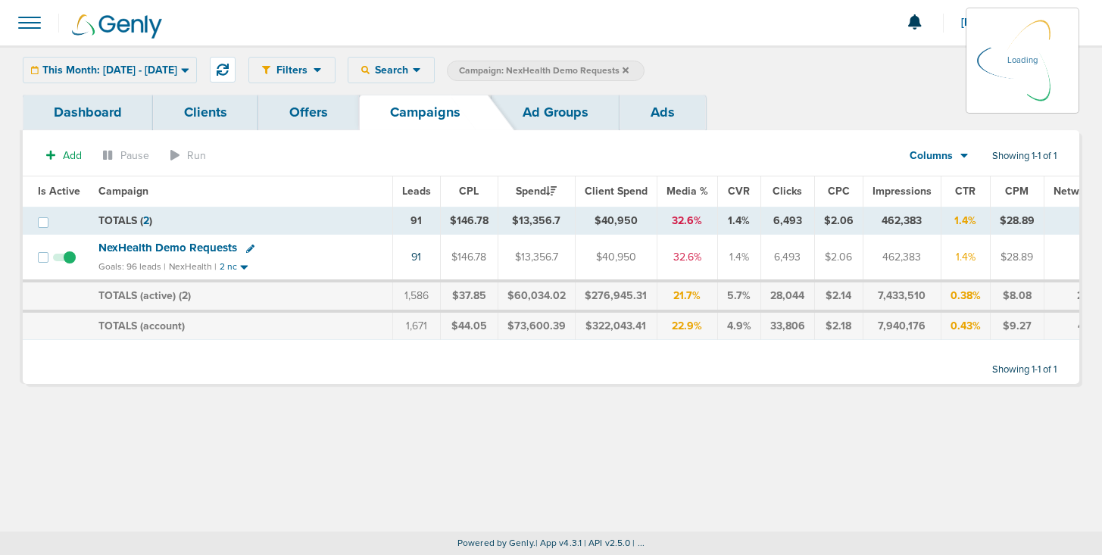
click at [629, 70] on icon at bounding box center [626, 70] width 6 height 6
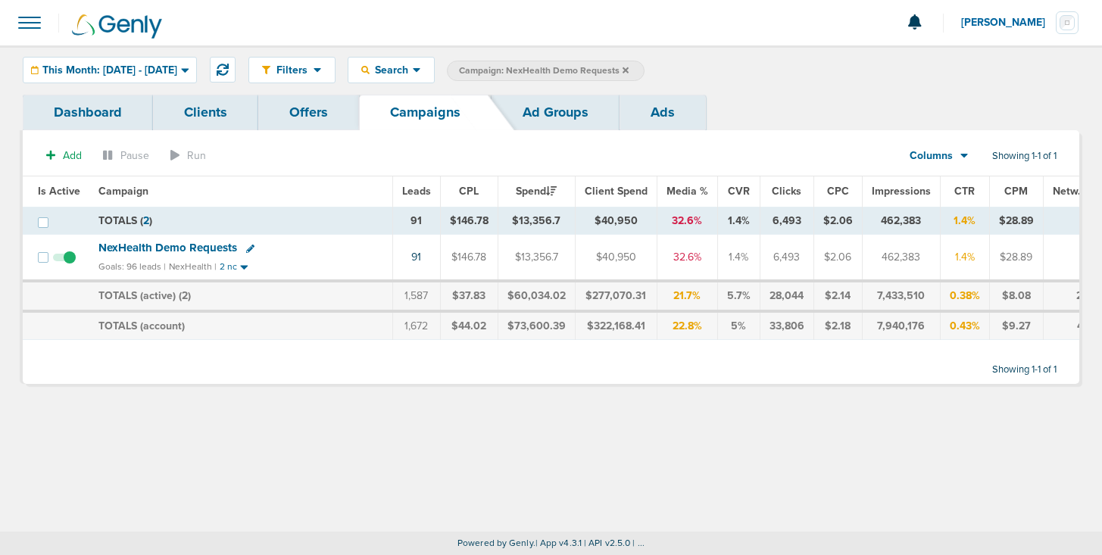
click at [629, 68] on icon at bounding box center [626, 70] width 6 height 6
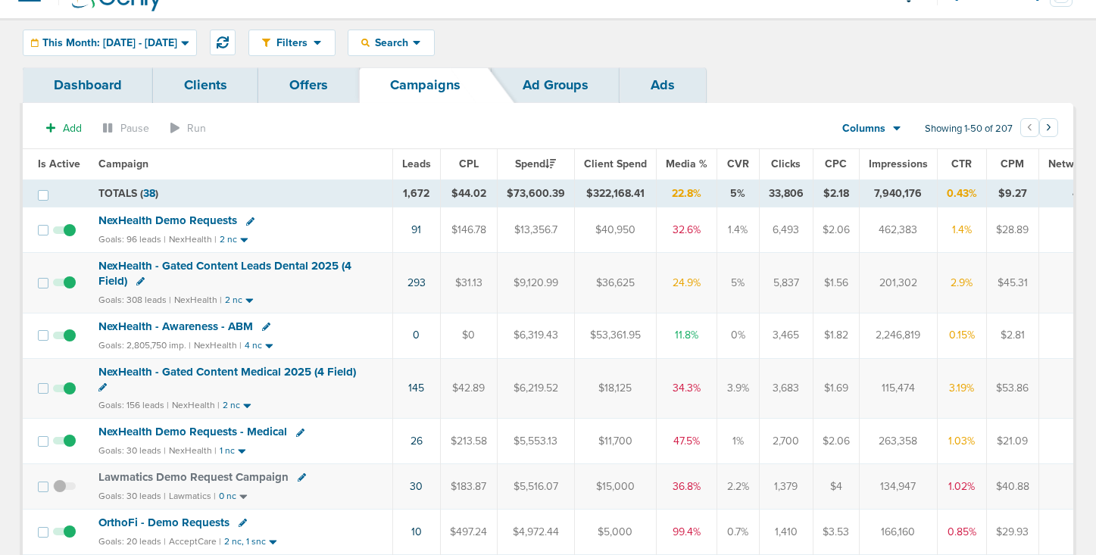
scroll to position [30, 0]
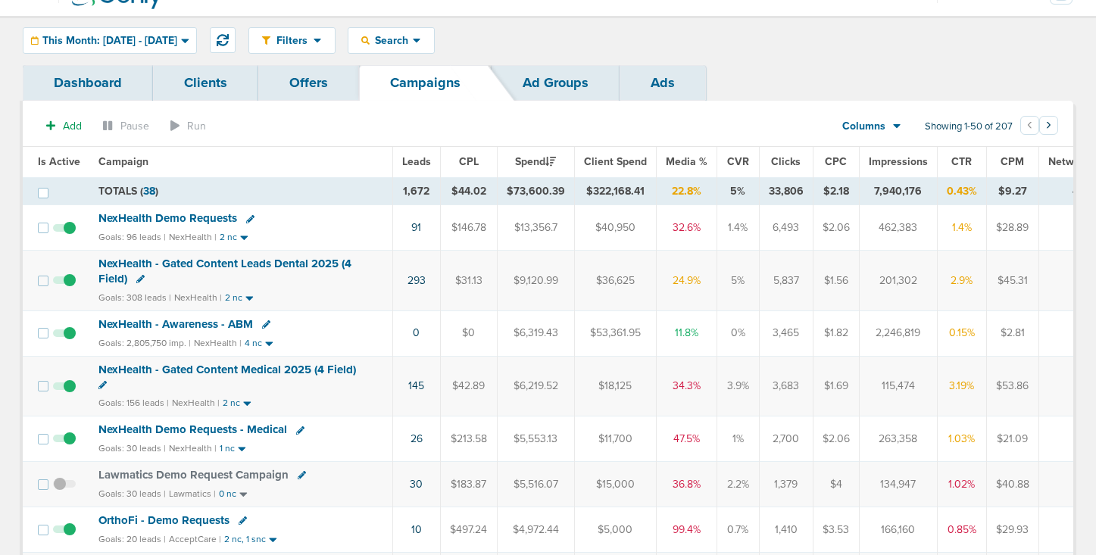
click at [192, 83] on link "Clients" at bounding box center [205, 83] width 105 height 36
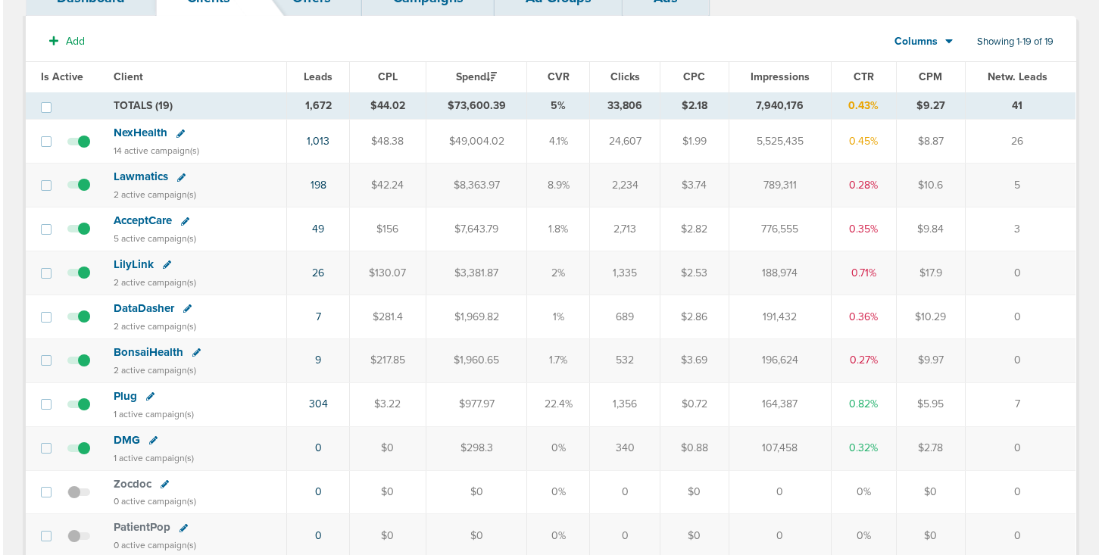
scroll to position [61, 0]
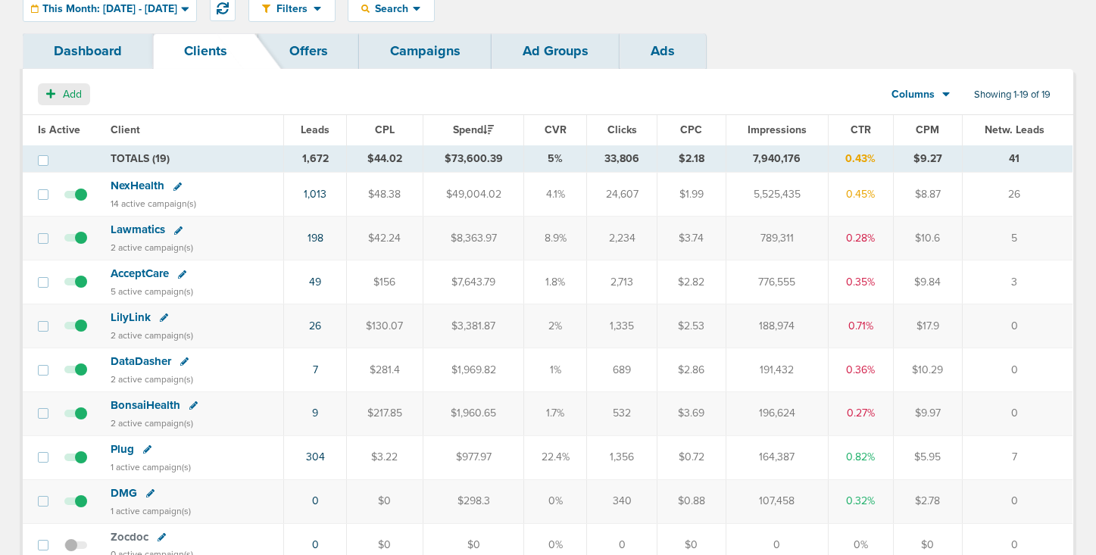
click at [64, 89] on span "Add" at bounding box center [72, 94] width 19 height 13
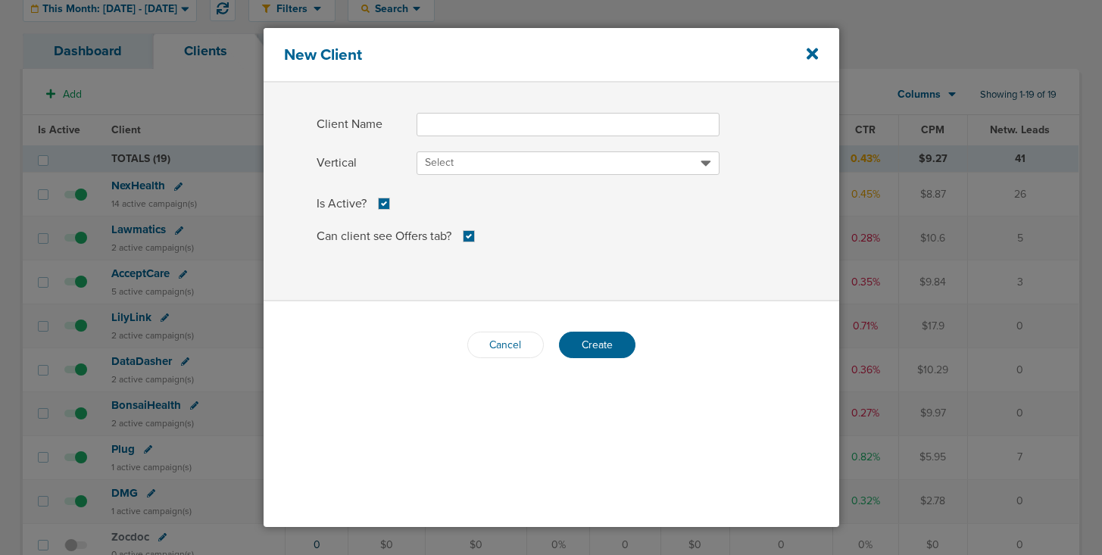
click at [460, 127] on input "Client Name" at bounding box center [568, 124] width 303 height 23
type input "GlobalVision"
click at [496, 162] on span "Select" at bounding box center [563, 162] width 276 height 15
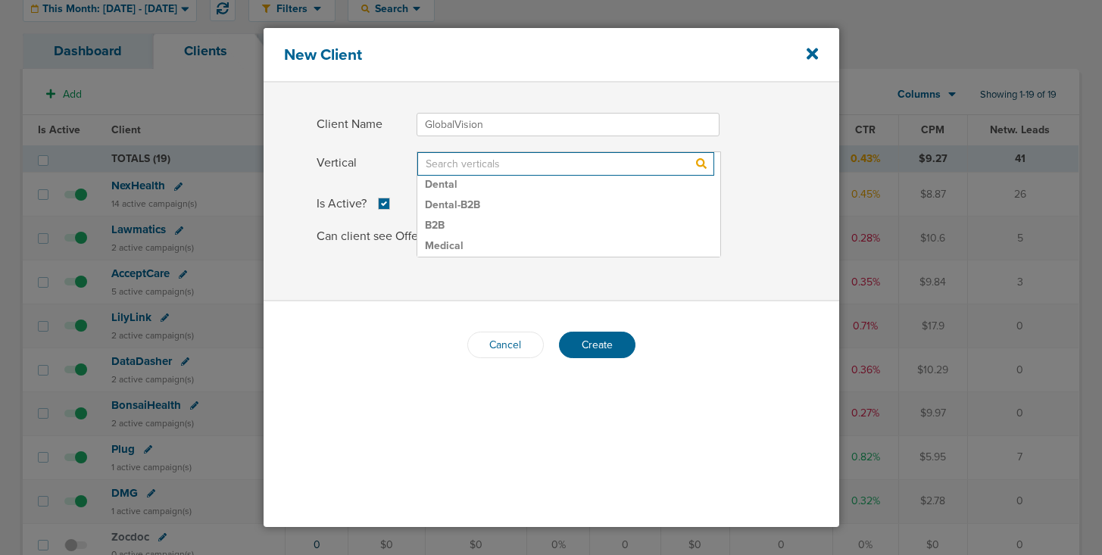
click at [496, 162] on input "Vertical Select Dental Dental-B2B B2B Medical Vets Real Estate Charity B2B_Dent…" at bounding box center [565, 163] width 297 height 23
click at [333, 350] on div "Cancel Create" at bounding box center [552, 344] width 576 height 87
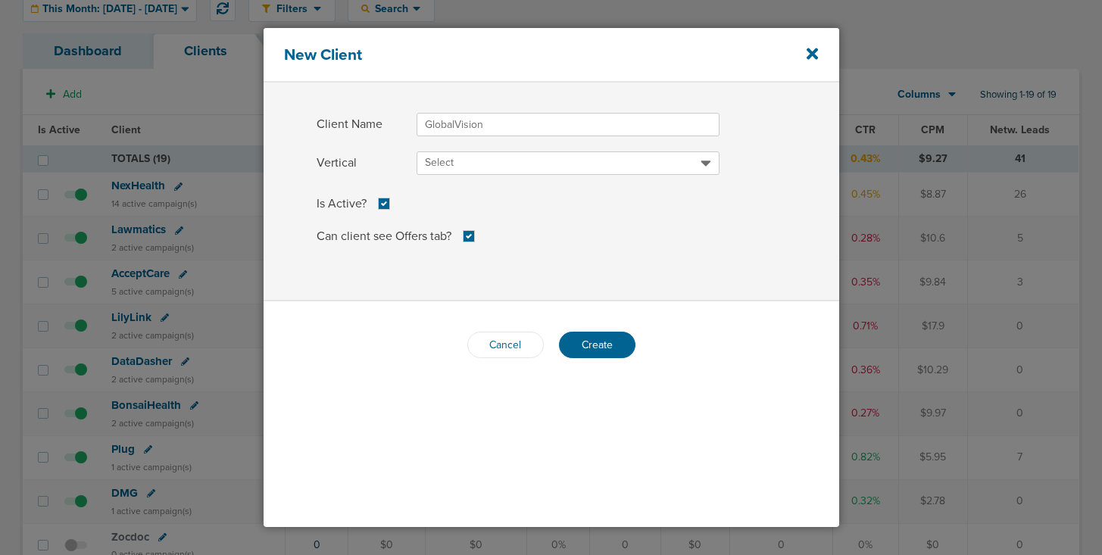
click at [460, 161] on span "Select" at bounding box center [563, 162] width 276 height 15
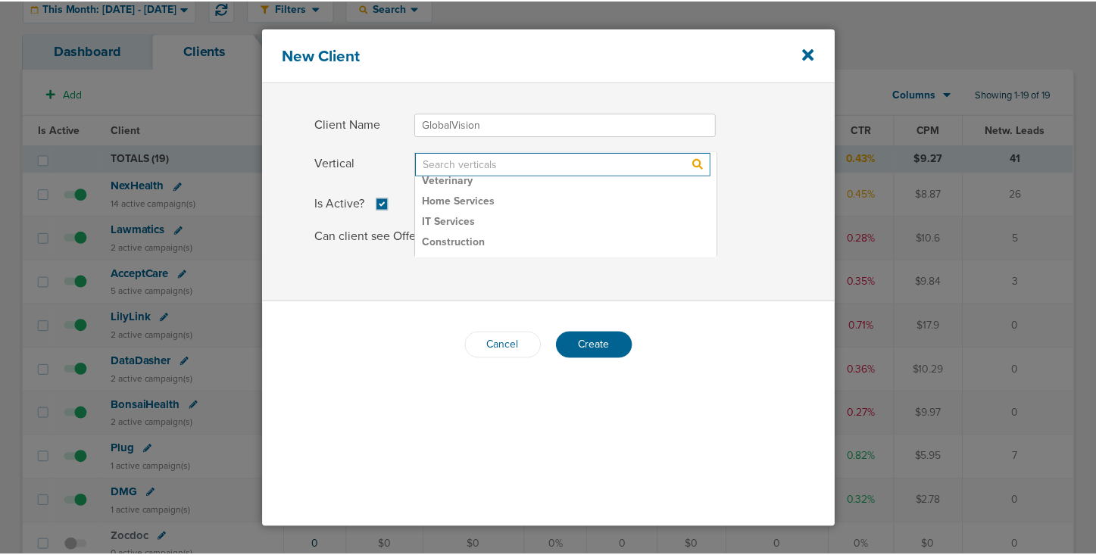
scroll to position [225, 0]
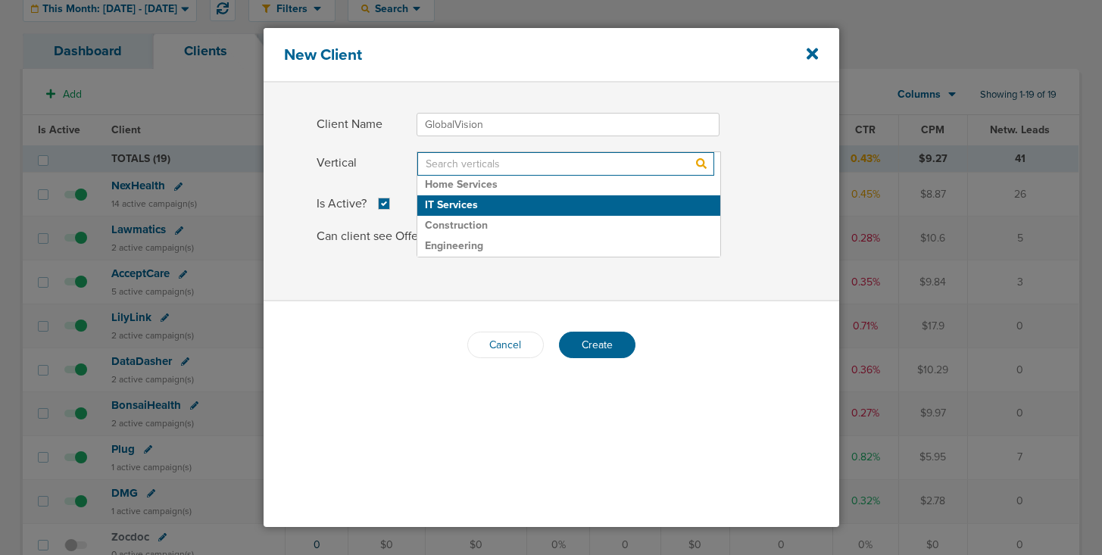
click at [480, 200] on h2 "IT Services" at bounding box center [568, 205] width 303 height 20
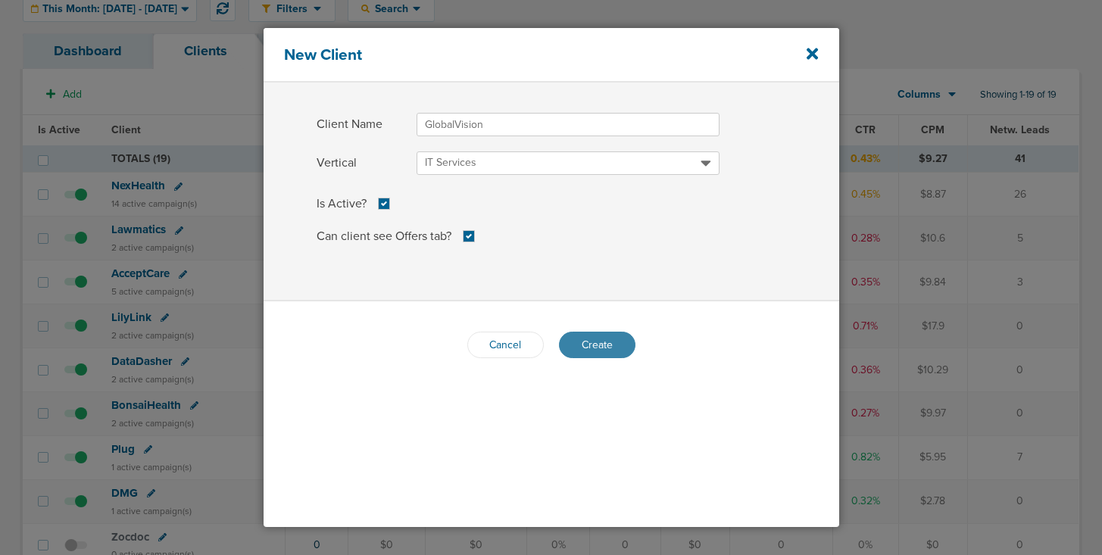
click at [591, 341] on span "Create" at bounding box center [597, 345] width 31 height 13
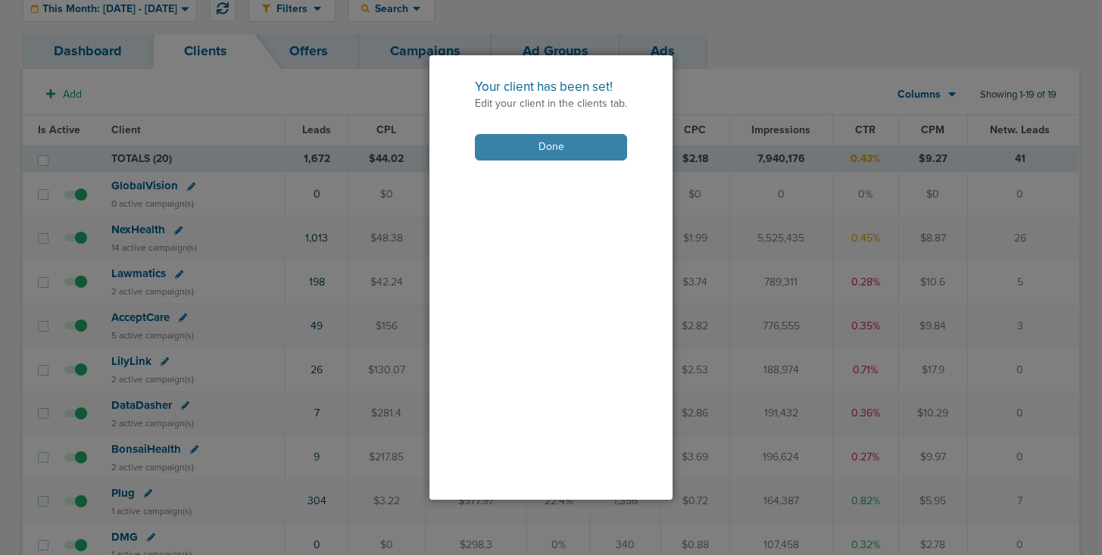
click at [562, 145] on button "Done" at bounding box center [551, 147] width 152 height 27
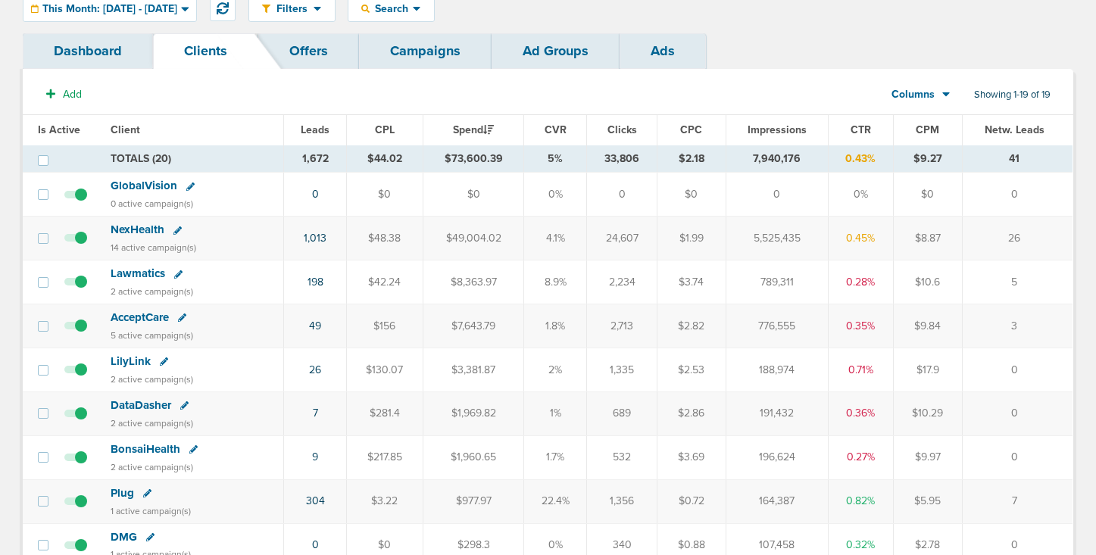
click at [147, 187] on span "GlobalVision" at bounding box center [144, 186] width 67 height 14
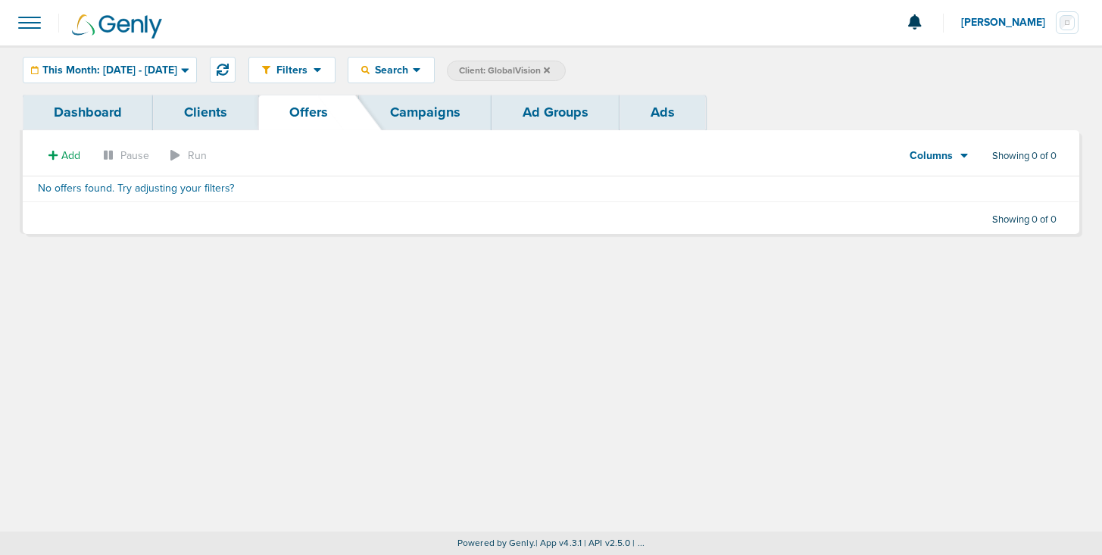
click at [329, 336] on div "Filters Active Only Settings Status Active Inactive Objectives MQL SQL Traffic …" at bounding box center [551, 288] width 1102 height 486
